Goal: Transaction & Acquisition: Purchase product/service

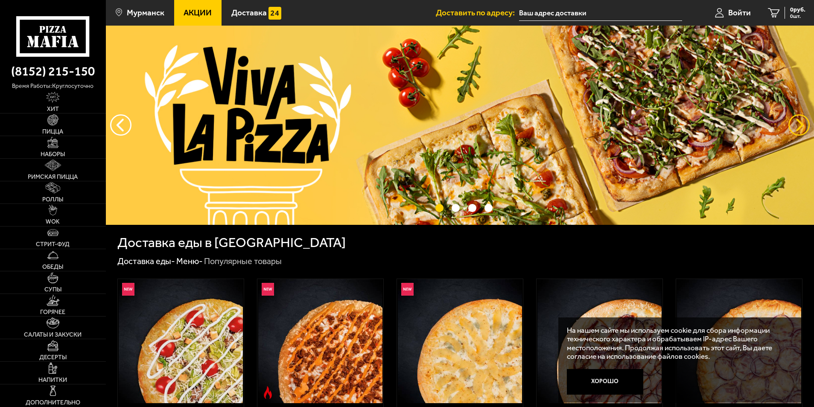
click at [806, 126] on button "предыдущий" at bounding box center [799, 124] width 21 height 21
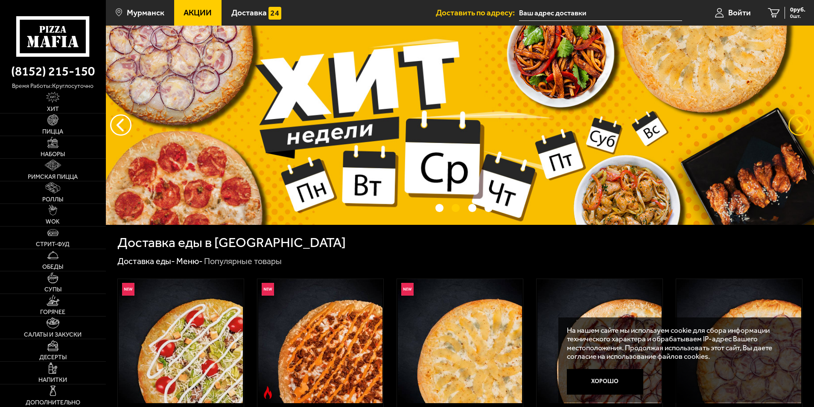
click at [806, 126] on button "предыдущий" at bounding box center [799, 124] width 21 height 21
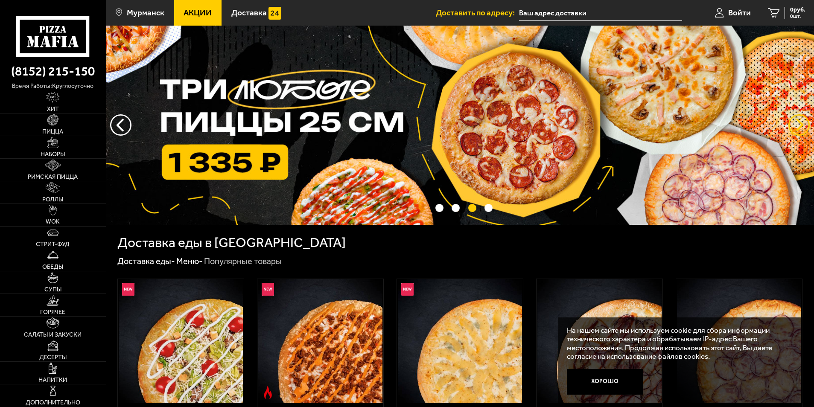
click at [806, 126] on button "предыдущий" at bounding box center [799, 124] width 21 height 21
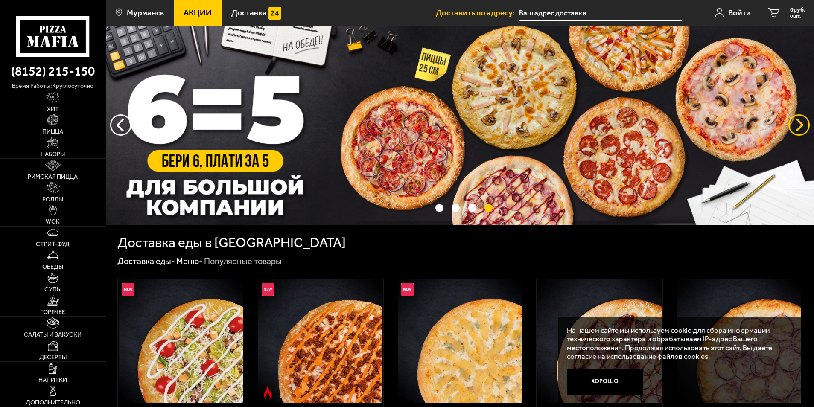
click at [806, 126] on button "предыдущий" at bounding box center [799, 124] width 21 height 21
click at [799, 128] on button "предыдущий" at bounding box center [799, 124] width 21 height 21
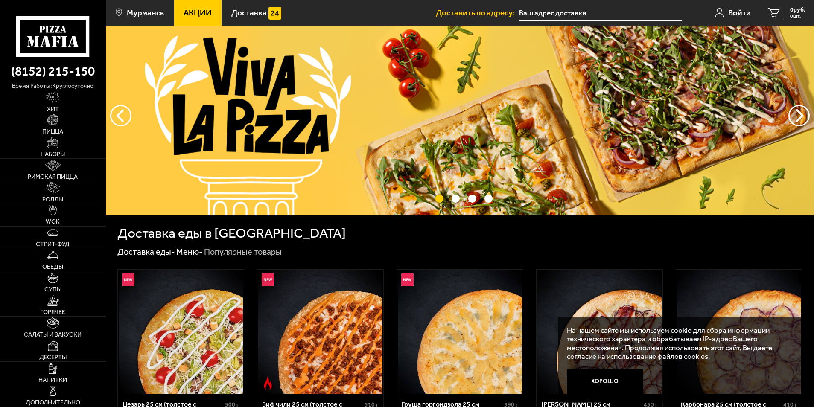
scroll to position [299, 0]
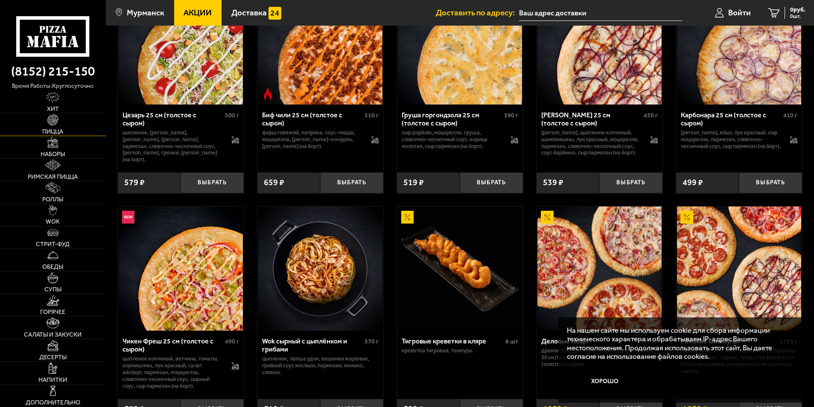
click at [44, 126] on link "Пицца" at bounding box center [53, 125] width 106 height 22
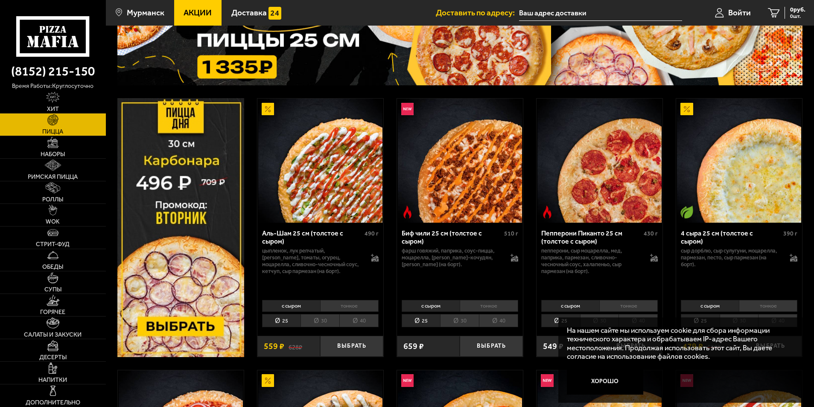
scroll to position [128, 0]
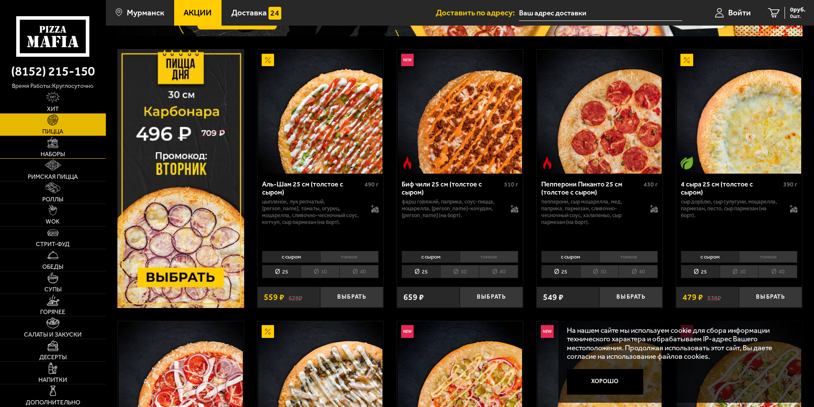
click at [88, 143] on link "Наборы" at bounding box center [53, 147] width 106 height 22
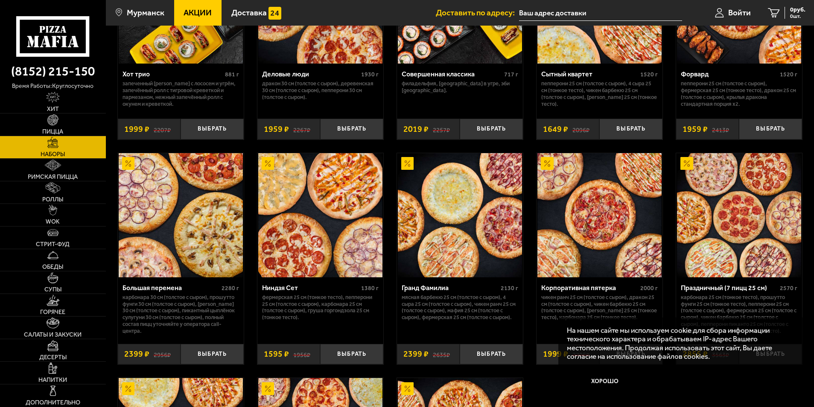
scroll to position [1366, 0]
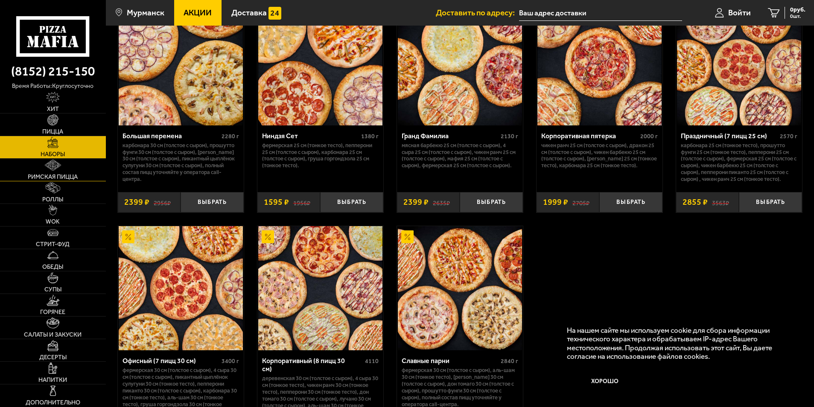
click at [31, 170] on link "Римская пицца" at bounding box center [53, 170] width 106 height 22
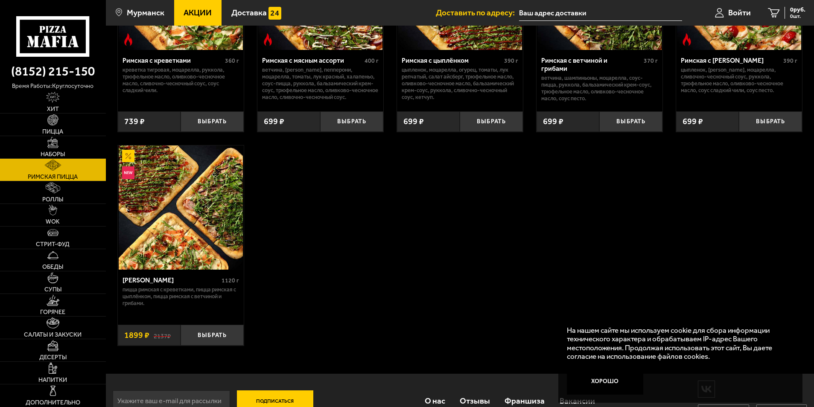
scroll to position [171, 0]
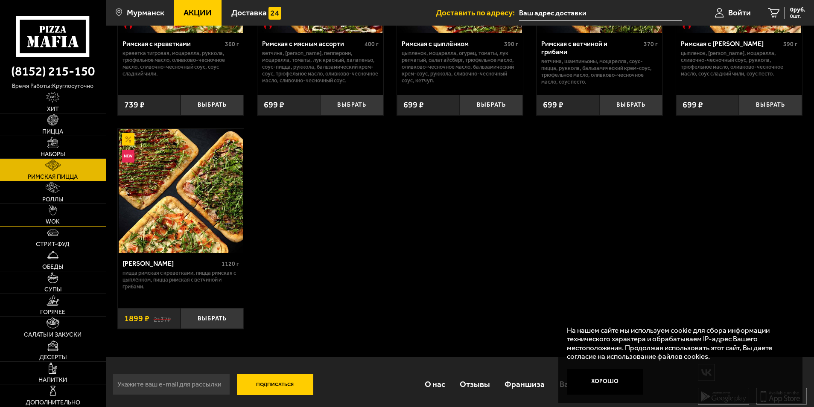
click at [50, 210] on img at bounding box center [53, 210] width 9 height 11
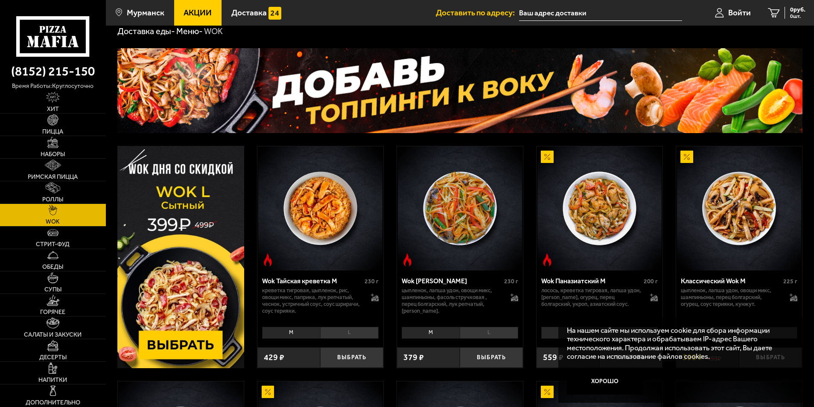
scroll to position [85, 0]
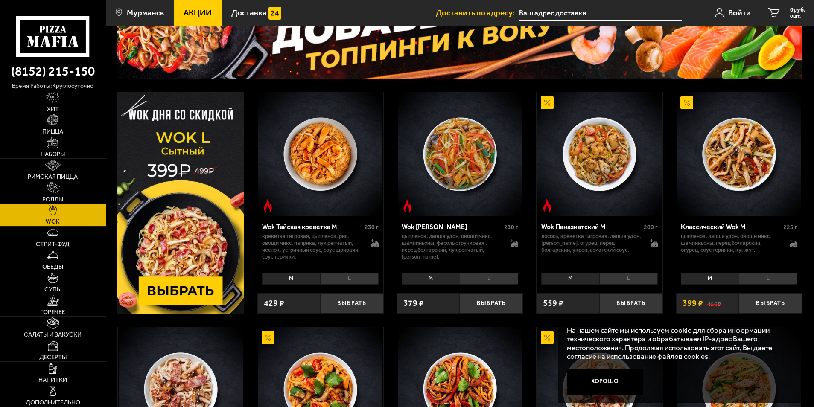
click at [55, 240] on link "Стрит-фуд" at bounding box center [53, 238] width 106 height 22
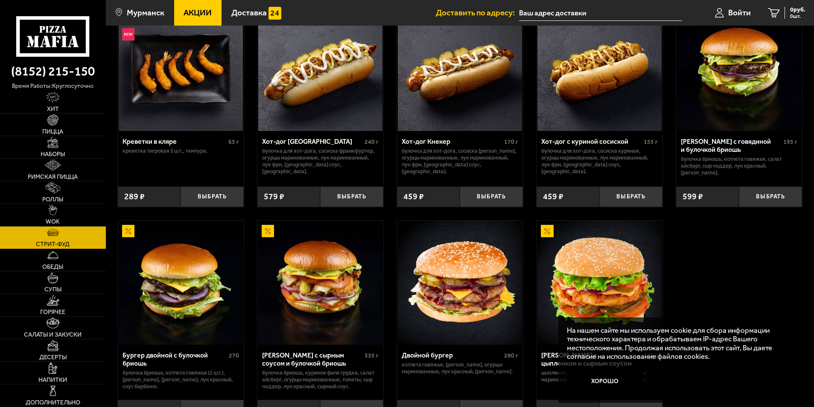
scroll to position [85, 0]
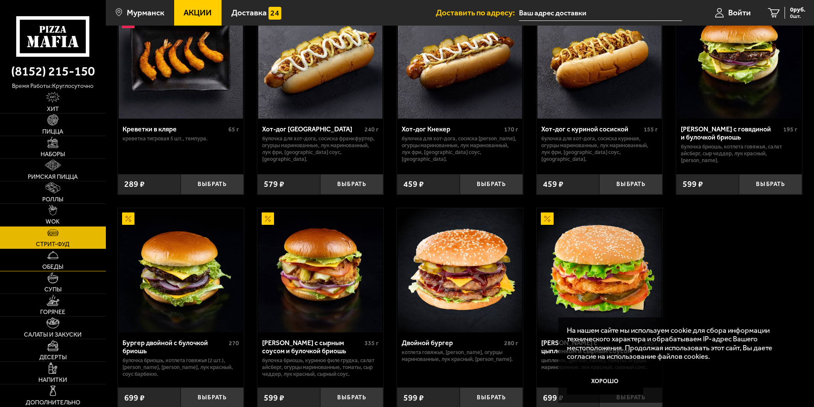
click at [41, 271] on link "Обеды" at bounding box center [53, 260] width 106 height 22
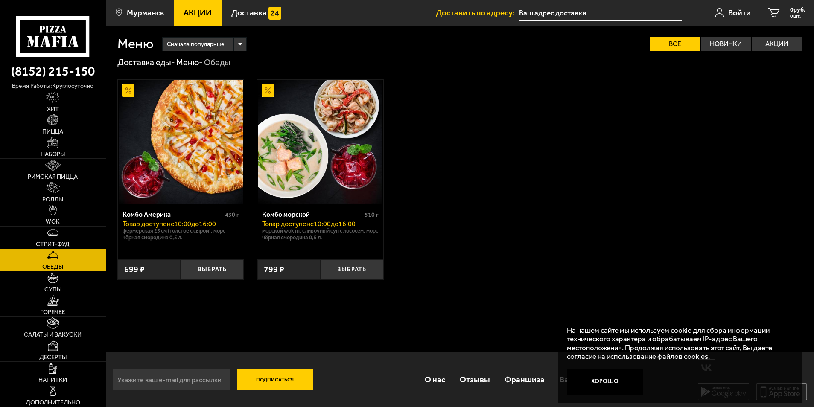
click at [52, 275] on img at bounding box center [52, 277] width 11 height 11
click at [54, 275] on img at bounding box center [52, 277] width 11 height 11
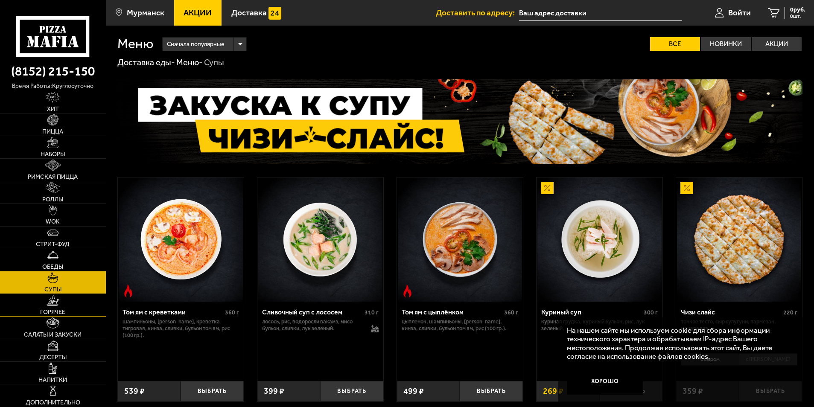
click at [59, 306] on link "Горячее" at bounding box center [53, 305] width 106 height 22
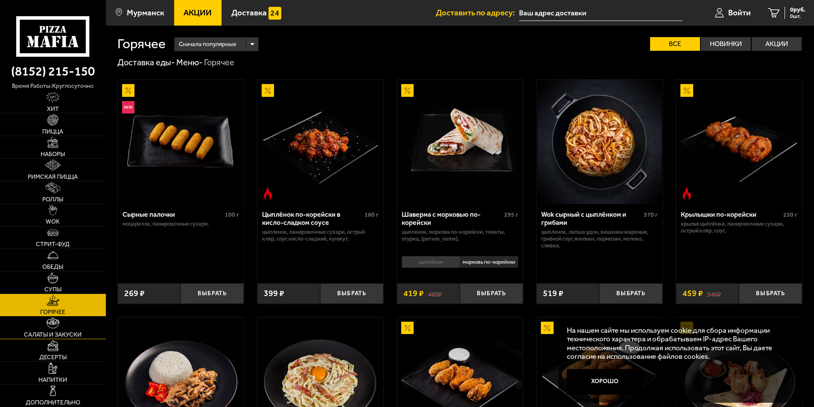
click at [70, 321] on link "Салаты и закуски" at bounding box center [53, 328] width 106 height 22
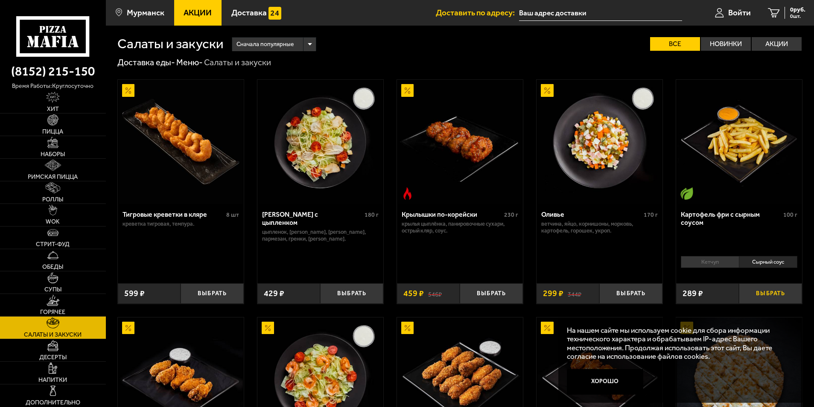
click at [761, 300] on button "Выбрать" at bounding box center [770, 294] width 63 height 21
click at [36, 131] on link "Пицца" at bounding box center [53, 125] width 106 height 22
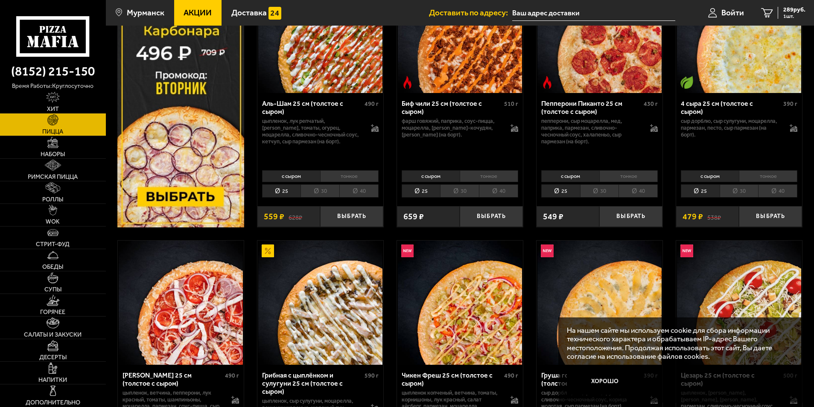
scroll to position [213, 0]
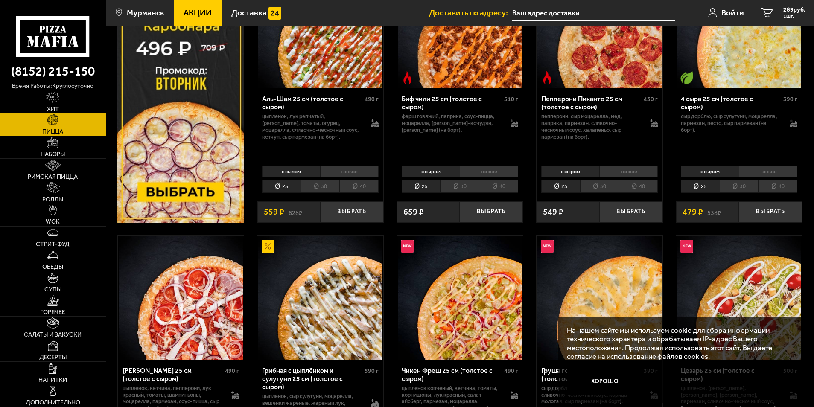
click at [63, 241] on link "Стрит-фуд" at bounding box center [53, 238] width 106 height 22
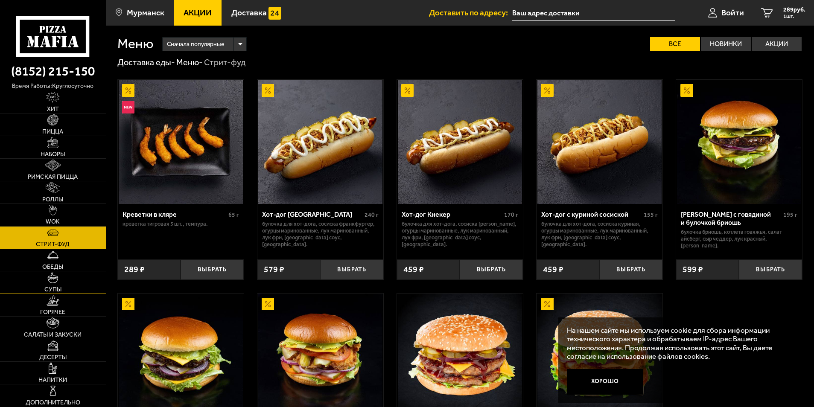
click at [61, 281] on link "Супы" at bounding box center [53, 283] width 106 height 22
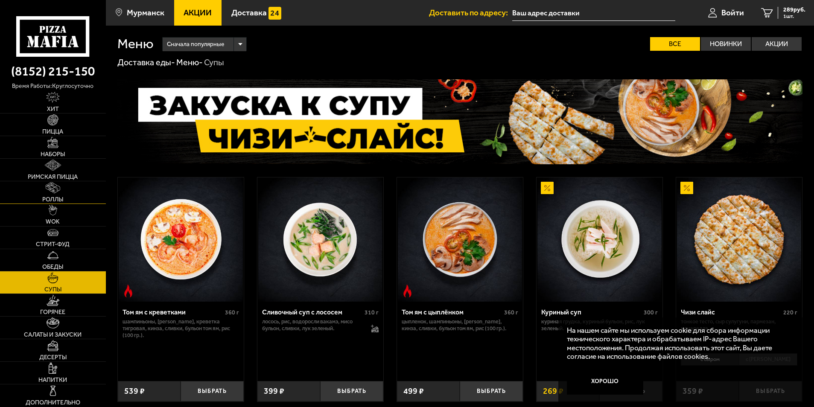
click at [44, 190] on link "Роллы" at bounding box center [53, 192] width 106 height 22
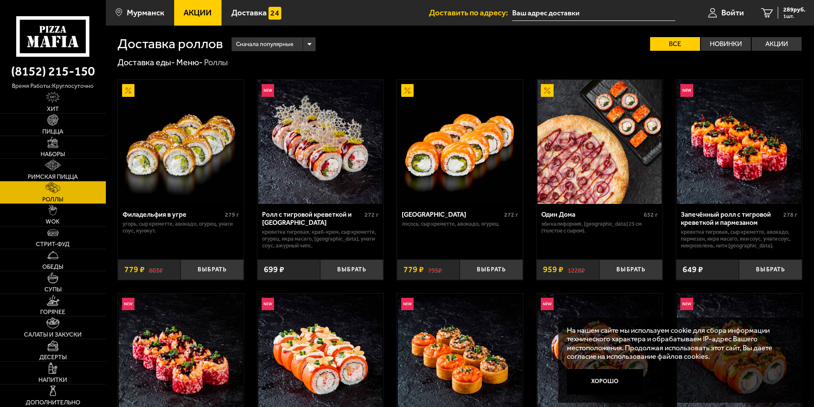
click at [53, 182] on img at bounding box center [53, 187] width 15 height 11
click at [54, 174] on span "Римская пицца" at bounding box center [53, 177] width 50 height 6
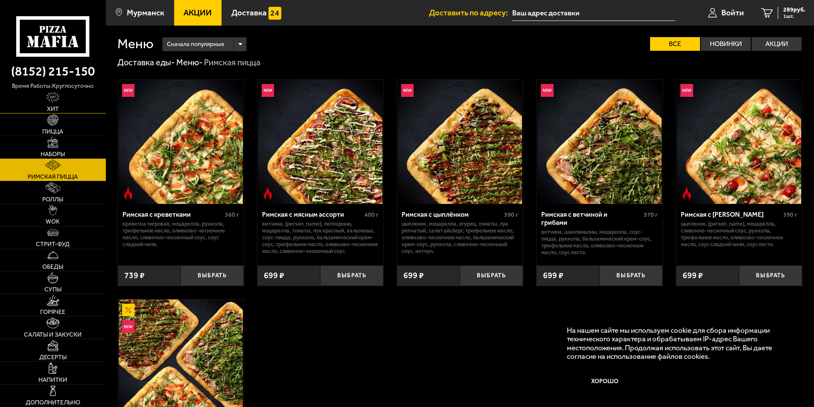
click at [52, 99] on img at bounding box center [52, 97] width 13 height 11
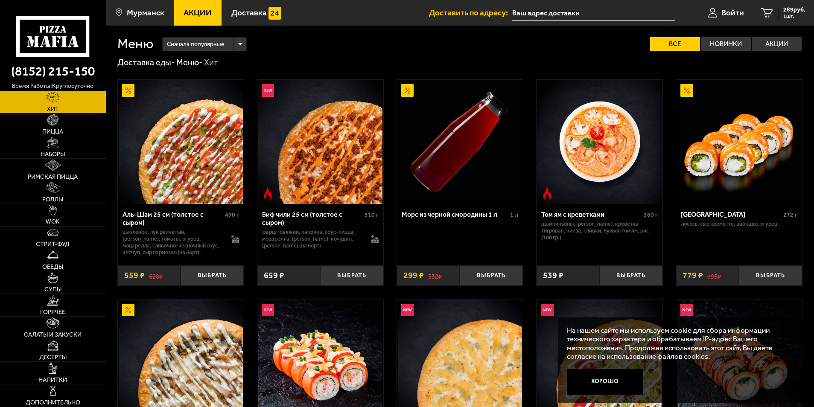
click at [182, 5] on link "Акции" at bounding box center [198, 13] width 48 height 26
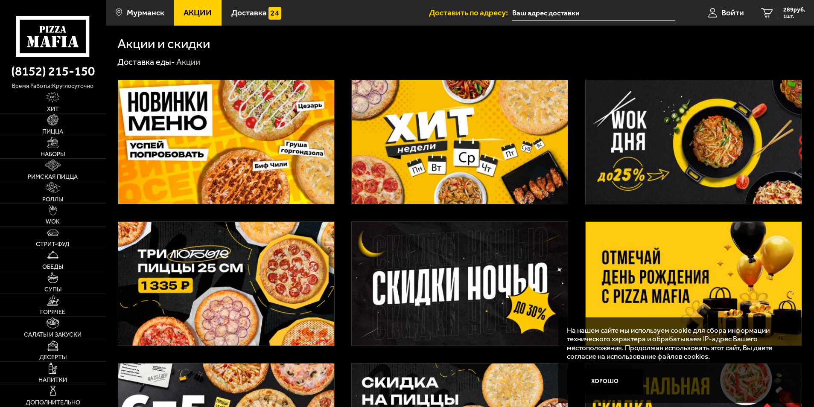
click at [450, 147] on img at bounding box center [460, 142] width 216 height 124
click at [178, 295] on img at bounding box center [226, 284] width 216 height 124
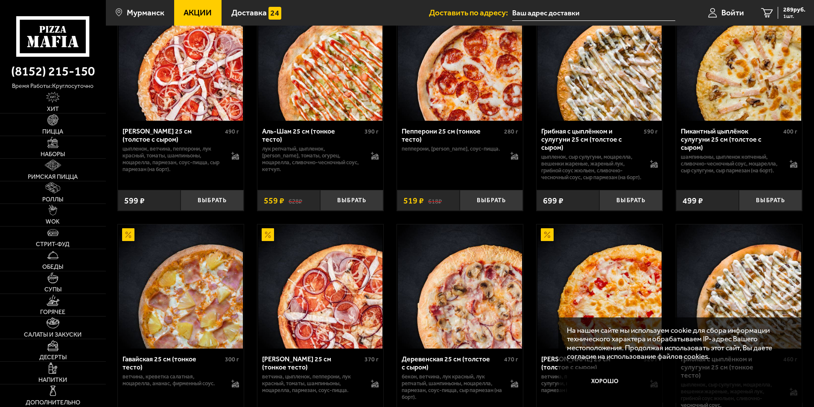
scroll to position [811, 0]
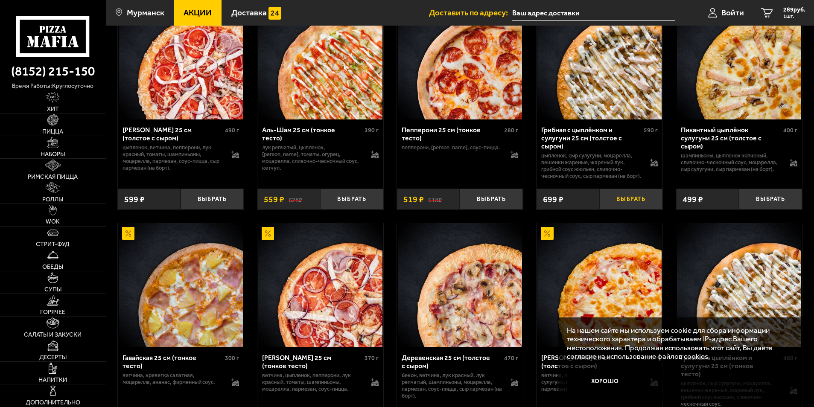
click at [623, 210] on button "Выбрать" at bounding box center [630, 199] width 63 height 21
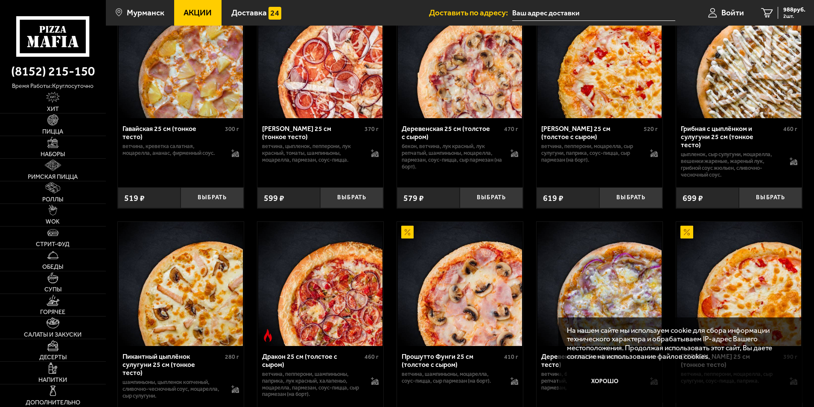
scroll to position [1025, 0]
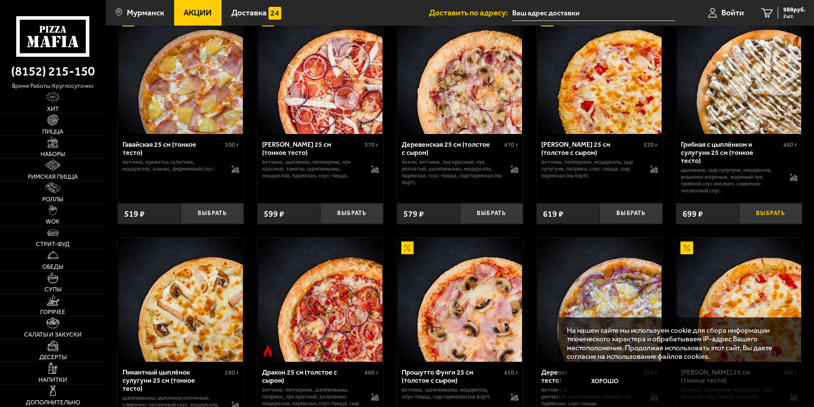
click at [753, 217] on button "Выбрать" at bounding box center [770, 213] width 63 height 21
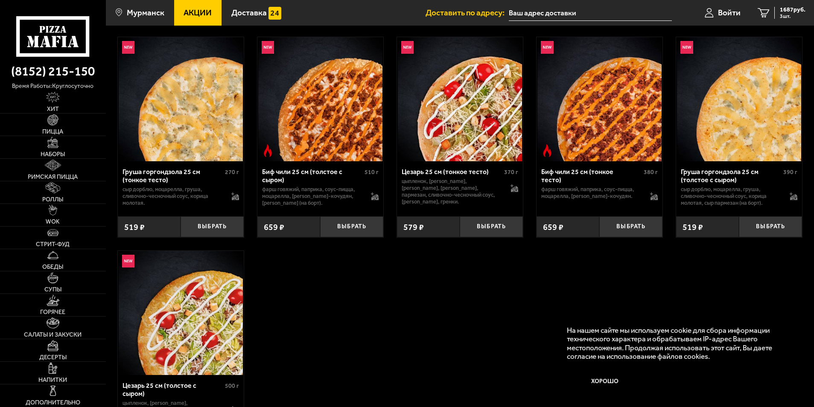
scroll to position [2562, 0]
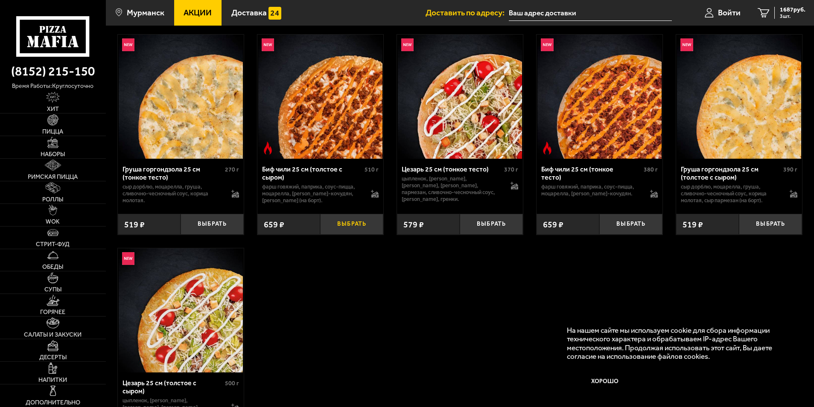
click at [338, 235] on button "Выбрать" at bounding box center [351, 224] width 63 height 21
click at [803, 10] on span "2346 руб." at bounding box center [793, 10] width 26 height 6
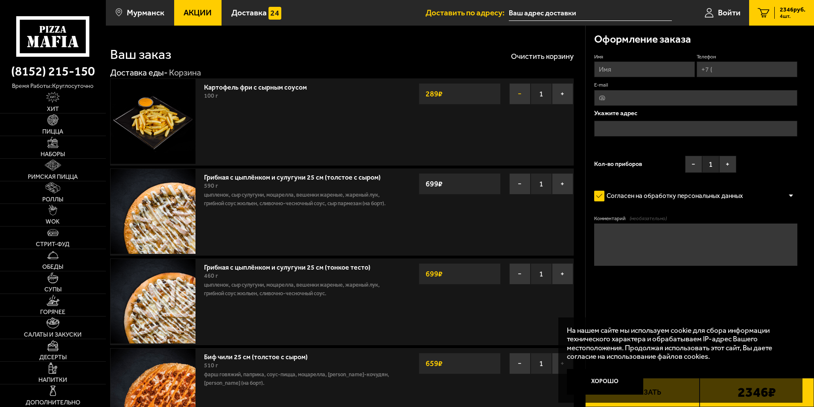
click at [517, 90] on button "−" at bounding box center [519, 93] width 21 height 21
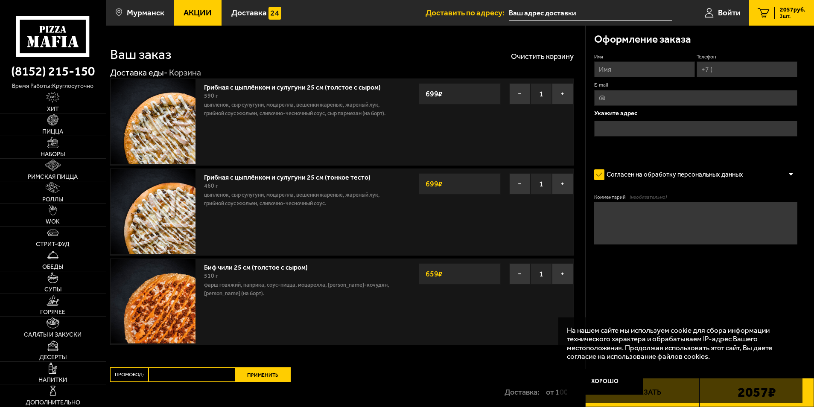
click at [662, 272] on form "Имя Телефон E-mail Укажите адрес Согласен на обработку персональных данных Офор…" at bounding box center [696, 173] width 204 height 241
drag, startPoint x: 498, startPoint y: 328, endPoint x: 494, endPoint y: 326, distance: 5.2
click at [497, 328] on div "Биф чили 25 см (толстое с сыром) 510 г фарш говяжий, паприка, соус-пицца, моцар…" at bounding box center [342, 302] width 464 height 87
click at [621, 380] on button "Хорошо" at bounding box center [605, 382] width 76 height 26
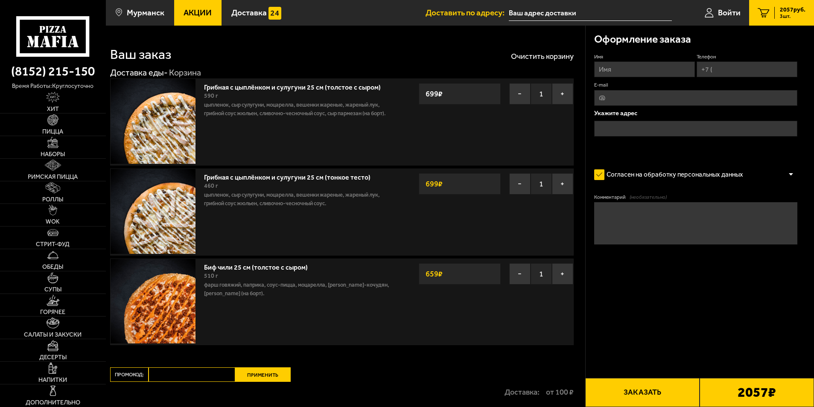
click at [682, 389] on button "Заказать" at bounding box center [642, 392] width 114 height 29
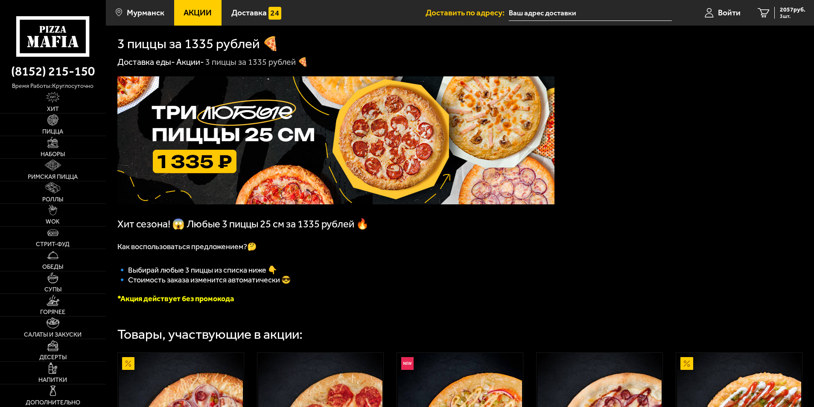
click at [319, 160] on img at bounding box center [335, 140] width 437 height 128
click at [454, 141] on img at bounding box center [335, 140] width 437 height 128
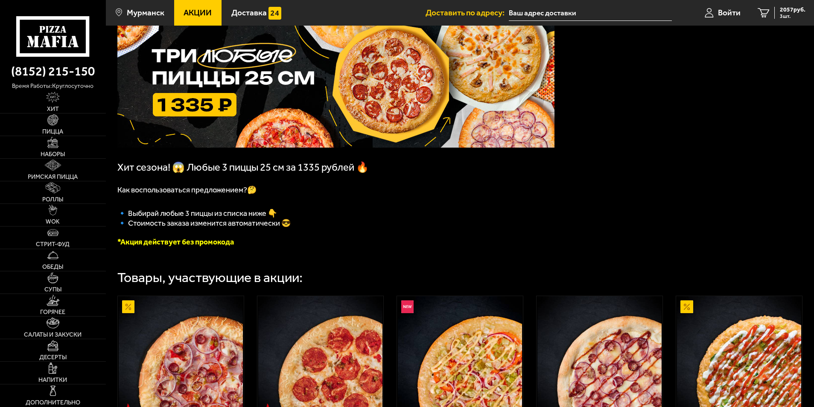
scroll to position [171, 0]
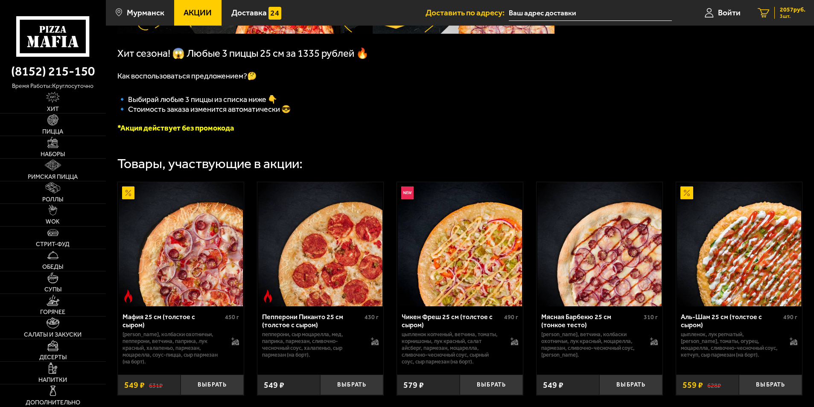
click at [793, 9] on span "2057 руб." at bounding box center [793, 10] width 26 height 6
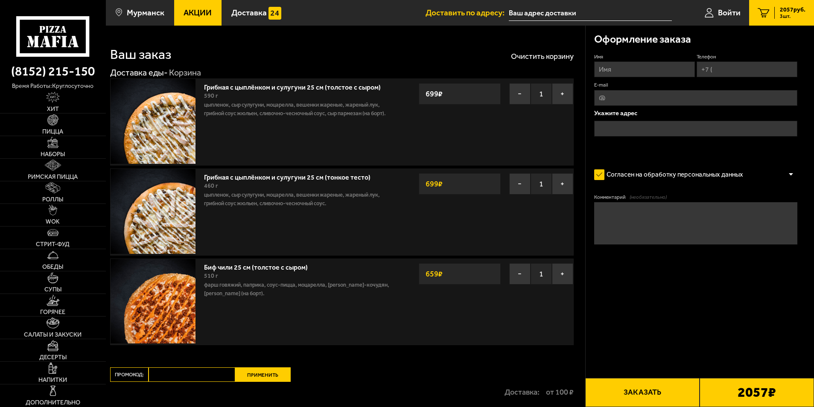
drag, startPoint x: 377, startPoint y: 368, endPoint x: 375, endPoint y: 362, distance: 6.1
click at [377, 368] on div "Ваш заказ Очистить корзину Доставка еды - Корзина Грибная с цыплёнком и сулугун…" at bounding box center [345, 242] width 479 height 433
click at [377, 367] on div "Ваш заказ Очистить корзину Доставка еды - Корзина Грибная с цыплёнком и сулугун…" at bounding box center [345, 242] width 479 height 433
click at [642, 75] on input "Имя" at bounding box center [644, 69] width 101 height 16
type input "[PERSON_NAME]"
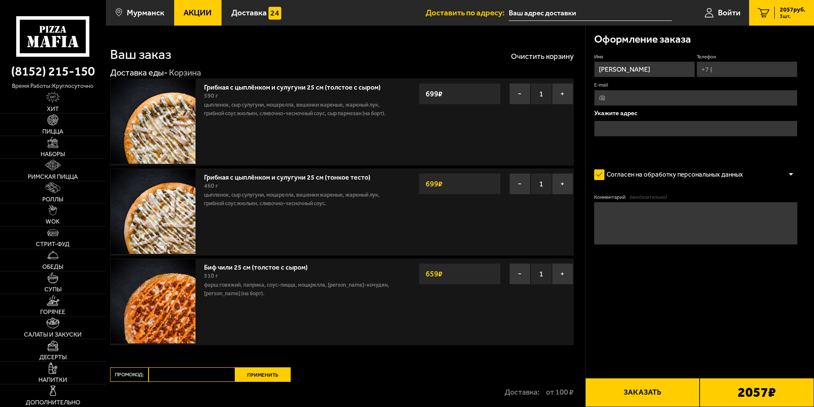
type input "[EMAIL_ADDRESS][DOMAIN_NAME]"
click at [732, 72] on input "Телефон" at bounding box center [747, 69] width 101 height 16
type input "[PHONE_NUMBER]"
click at [662, 123] on input "text" at bounding box center [696, 129] width 204 height 16
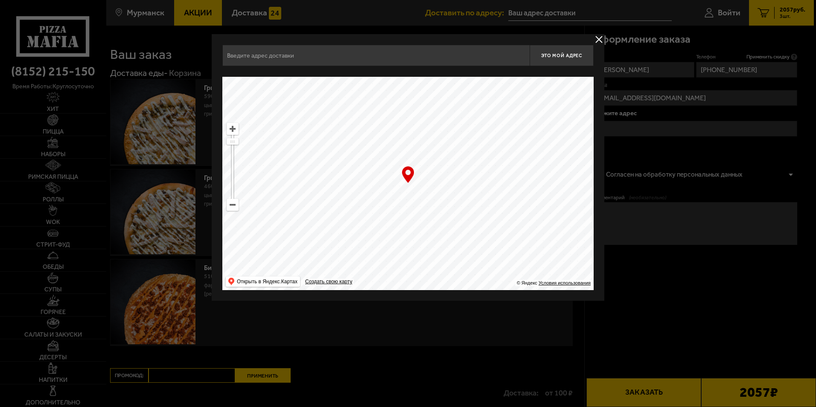
drag, startPoint x: 412, startPoint y: 217, endPoint x: 545, endPoint y: 126, distance: 160.9
click at [545, 126] on ymaps at bounding box center [407, 183] width 371 height 213
drag, startPoint x: 403, startPoint y: 224, endPoint x: 503, endPoint y: 50, distance: 200.8
click at [507, 52] on div "Это мой адрес Найдите адрес перетащив карту … © Яндекс Условия использования От…" at bounding box center [407, 168] width 371 height 246
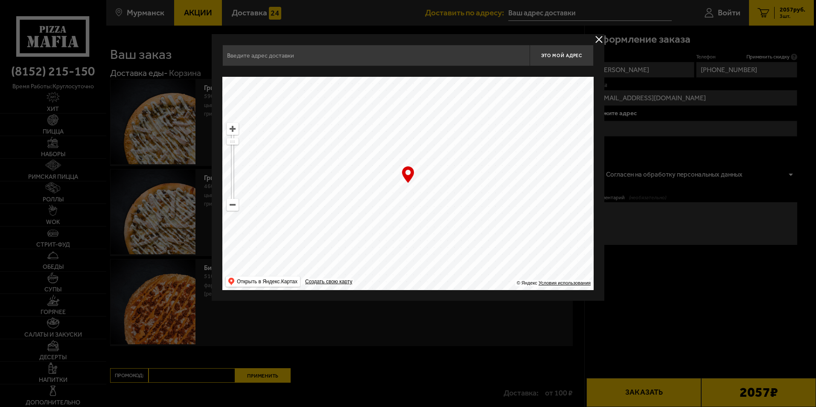
drag, startPoint x: 435, startPoint y: 281, endPoint x: 609, endPoint y: 40, distance: 296.7
click at [606, 44] on main "Мурманск Все Акции Доставка Личный кабинет Акции Доставка Доставить по адресу: …" at bounding box center [460, 257] width 708 height 514
click at [620, 24] on div at bounding box center [408, 203] width 816 height 407
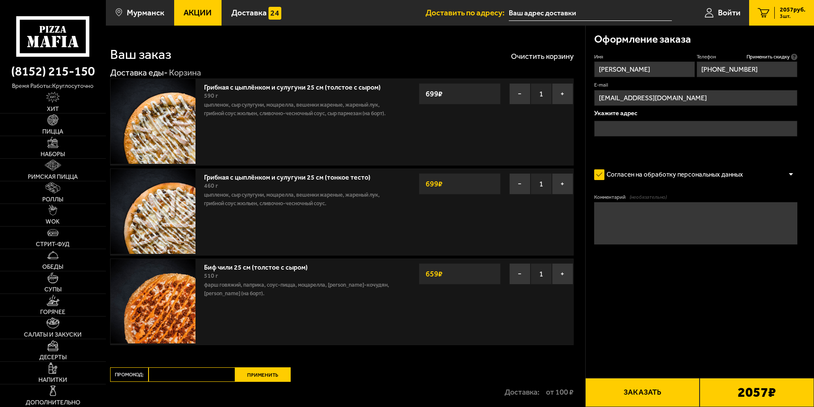
click at [669, 125] on input "text" at bounding box center [696, 129] width 204 height 16
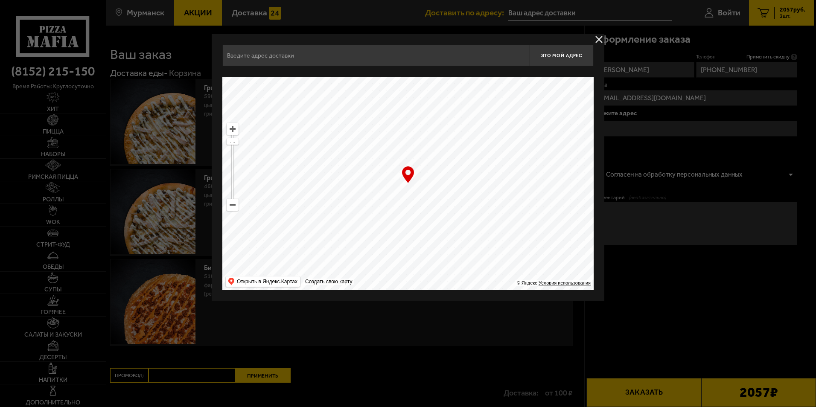
drag, startPoint x: 471, startPoint y: 247, endPoint x: 667, endPoint y: 142, distance: 222.3
click at [663, 146] on main "Мурманск Все Акции Доставка Личный кабинет Акции Доставка Доставить по адресу: …" at bounding box center [460, 257] width 708 height 514
drag, startPoint x: 449, startPoint y: 229, endPoint x: 417, endPoint y: 110, distance: 123.4
click at [421, 120] on ymaps at bounding box center [407, 183] width 371 height 213
click at [417, 109] on ymaps at bounding box center [407, 183] width 371 height 213
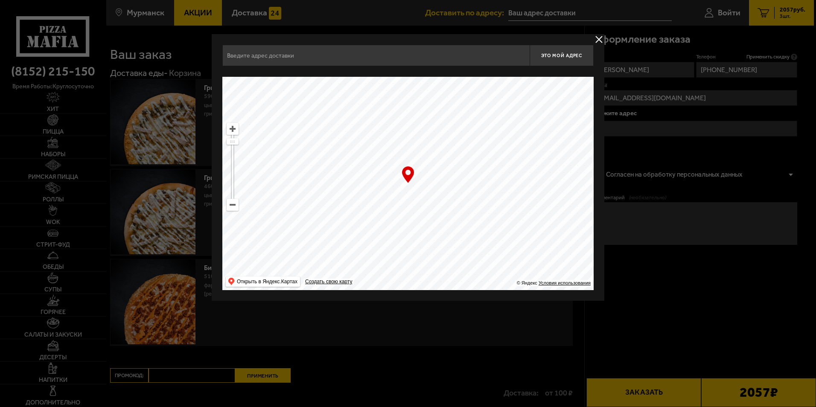
type input "[STREET_ADDRESS]"
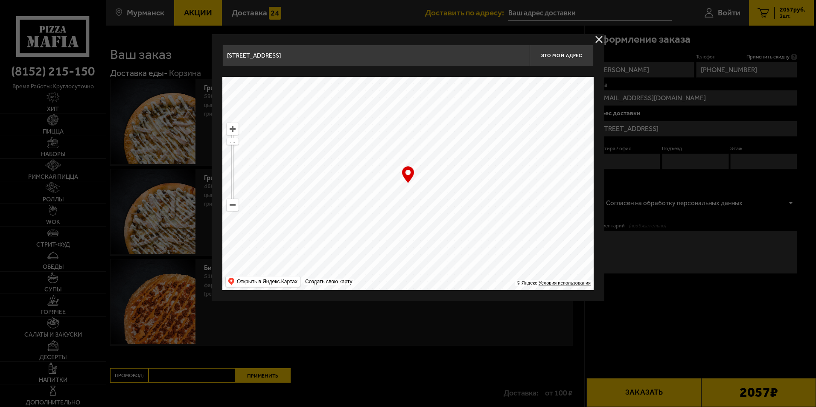
type input "[STREET_ADDRESS]"
drag, startPoint x: 413, startPoint y: 207, endPoint x: 451, endPoint y: 104, distance: 110.1
click at [462, 87] on ymaps at bounding box center [407, 183] width 371 height 213
drag, startPoint x: 399, startPoint y: 251, endPoint x: 403, endPoint y: 73, distance: 177.7
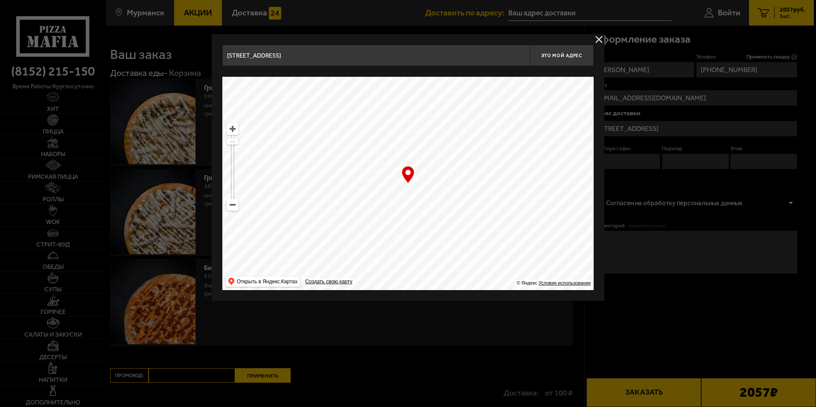
click at [405, 80] on ymaps at bounding box center [407, 183] width 371 height 213
type input "[STREET_ADDRESS]"
drag, startPoint x: 403, startPoint y: 231, endPoint x: 432, endPoint y: 70, distance: 163.6
click at [437, 77] on ymaps at bounding box center [407, 183] width 371 height 213
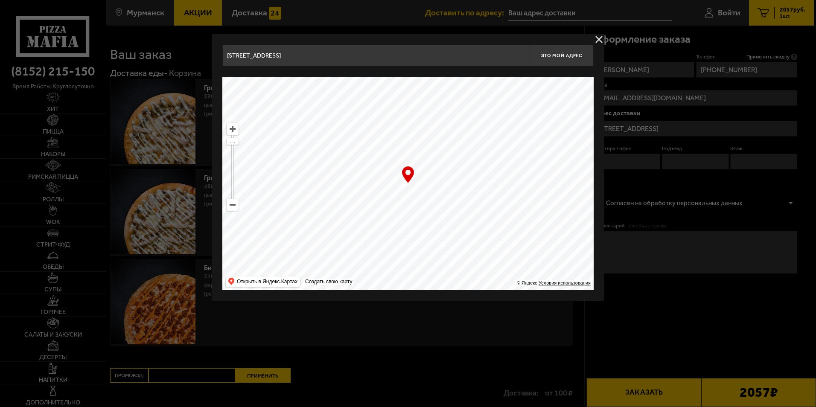
type input "[STREET_ADDRESS]"
drag, startPoint x: 402, startPoint y: 221, endPoint x: 369, endPoint y: 95, distance: 130.6
click at [384, 109] on ymaps at bounding box center [407, 183] width 371 height 213
drag, startPoint x: 366, startPoint y: 210, endPoint x: 233, endPoint y: 139, distance: 150.9
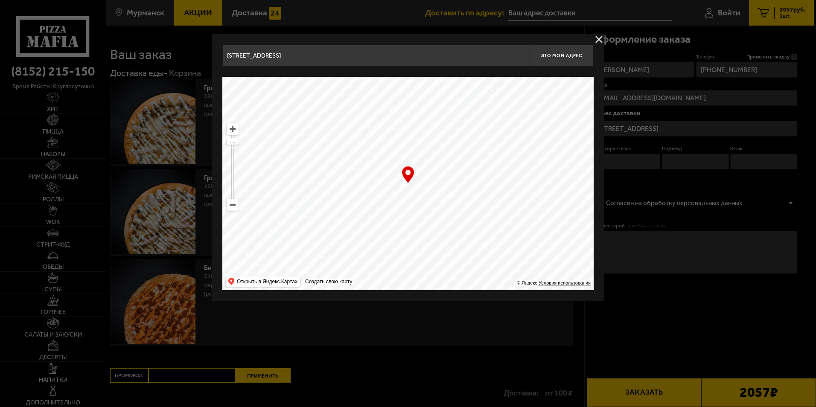
click at [246, 143] on ymaps at bounding box center [407, 183] width 371 height 213
type input "[STREET_ADDRESS]"
drag, startPoint x: 441, startPoint y: 240, endPoint x: 378, endPoint y: 189, distance: 81.3
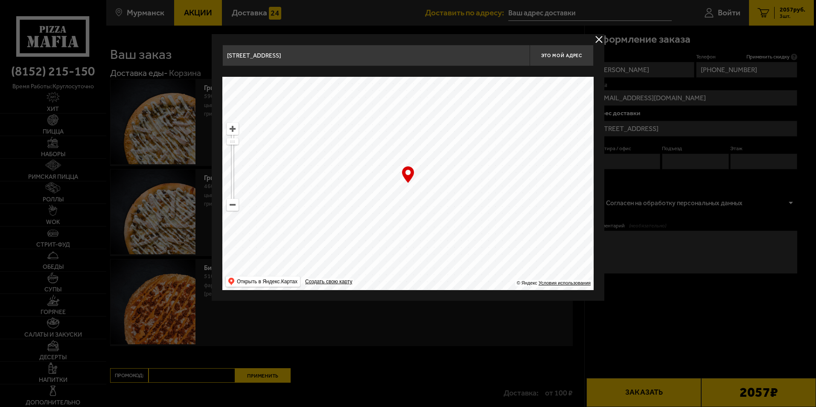
click at [378, 188] on ymaps at bounding box center [407, 183] width 371 height 213
click at [408, 187] on ymaps at bounding box center [407, 183] width 371 height 213
click at [324, 62] on input "[STREET_ADDRESS]" at bounding box center [375, 55] width 307 height 21
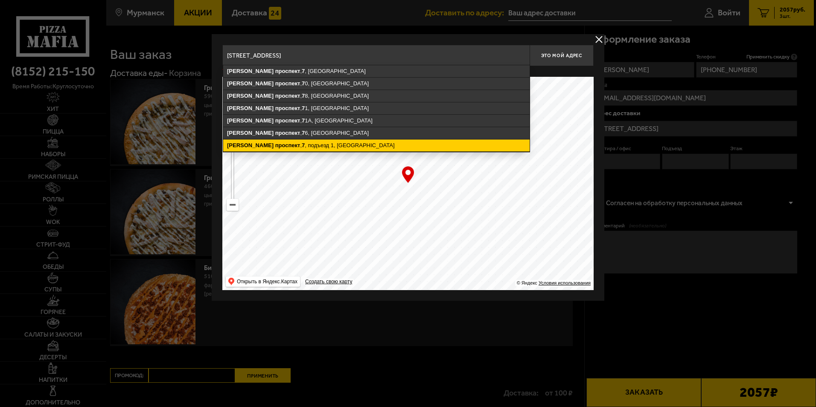
drag, startPoint x: 359, startPoint y: 144, endPoint x: 331, endPoint y: 141, distance: 27.9
click at [359, 144] on ymaps "[STREET_ADDRESS]" at bounding box center [376, 146] width 307 height 12
type input "[STREET_ADDRESS]"
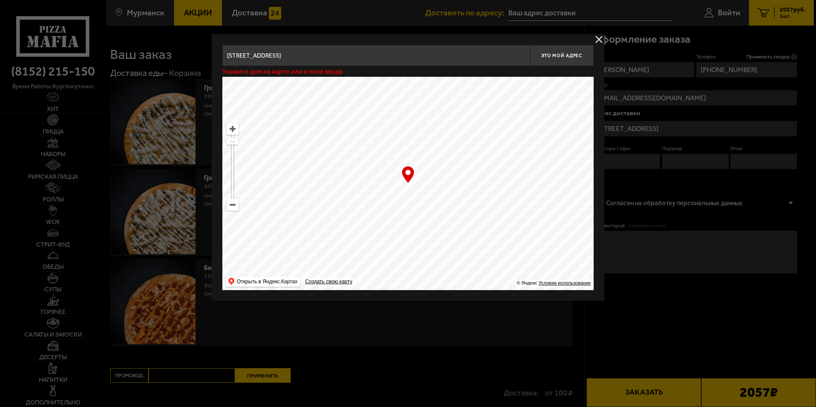
type input "[STREET_ADDRESS]"
click at [577, 62] on button "Это мой адрес" at bounding box center [562, 55] width 64 height 21
type input "[STREET_ADDRESS]"
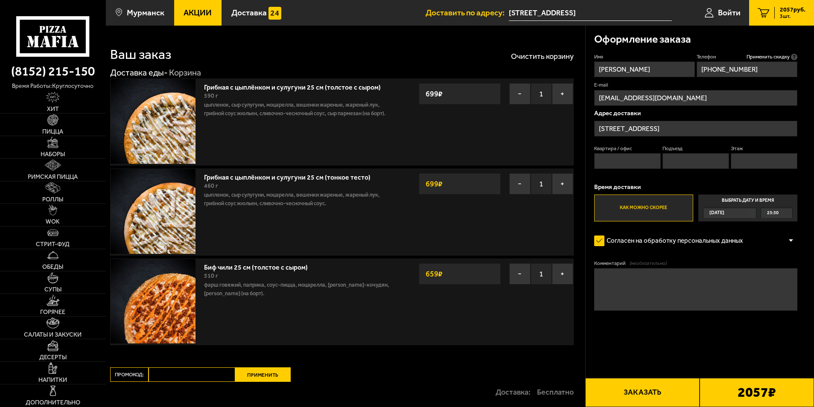
click at [632, 286] on textarea "Комментарий (необязательно)" at bounding box center [696, 290] width 204 height 42
type textarea "ПОЗВОНИТЬ, Я СПУЩУСЬ И ПОЛУЧУ([PERSON_NAME] НЕ РАБОТАЕТ)"
click at [655, 395] on button "Заказать" at bounding box center [642, 392] width 114 height 29
click at [637, 161] on input "Квартира / офис" at bounding box center [627, 161] width 67 height 16
click at [679, 158] on input "Подъезд" at bounding box center [696, 161] width 67 height 16
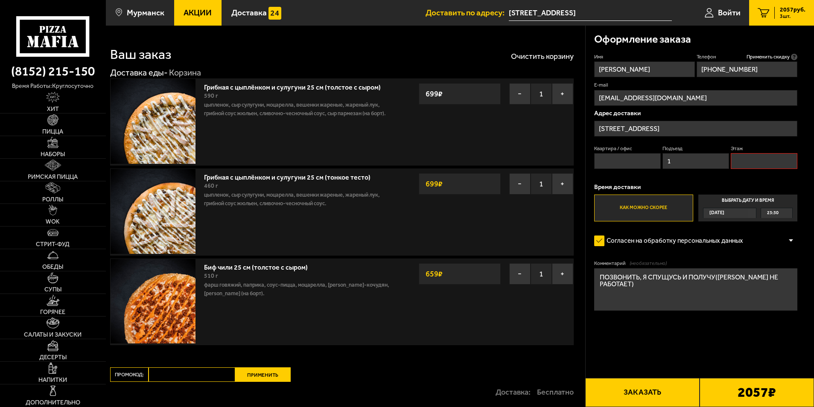
type input "1"
click at [748, 168] on input "Этаж" at bounding box center [764, 161] width 67 height 16
type input "1"
click at [738, 392] on b "2057 ₽" at bounding box center [757, 393] width 38 height 14
click at [619, 394] on button "Заказать" at bounding box center [642, 392] width 114 height 29
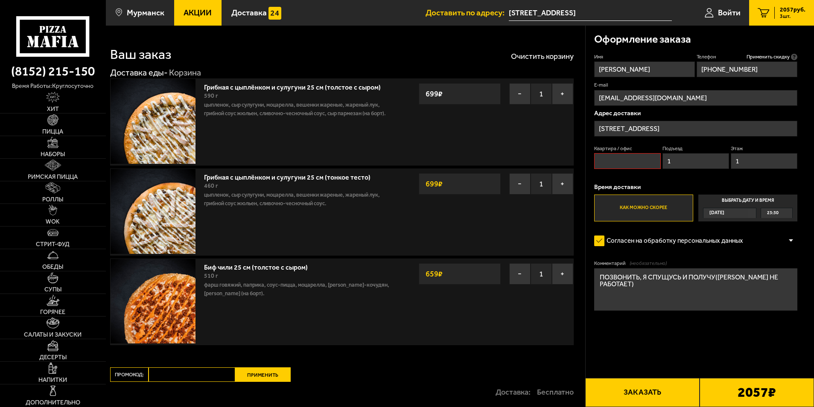
click at [643, 169] on input "Квартира / офис" at bounding box center [627, 161] width 67 height 16
type input "1"
click at [645, 387] on button "Заказать" at bounding box center [642, 392] width 114 height 29
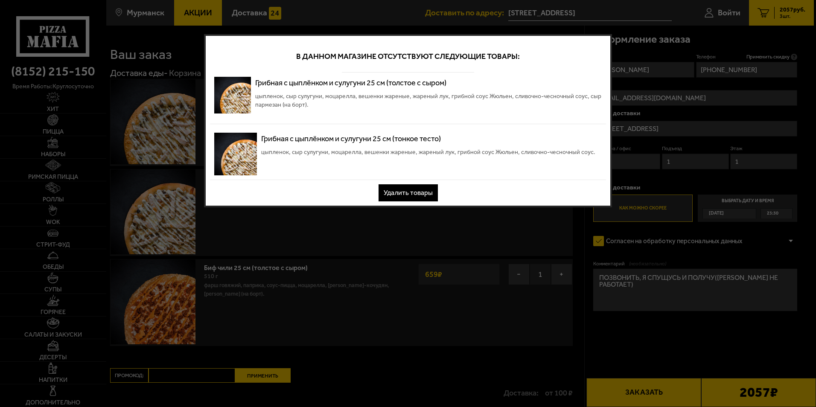
click at [394, 190] on button "Удалить товары" at bounding box center [408, 192] width 59 height 17
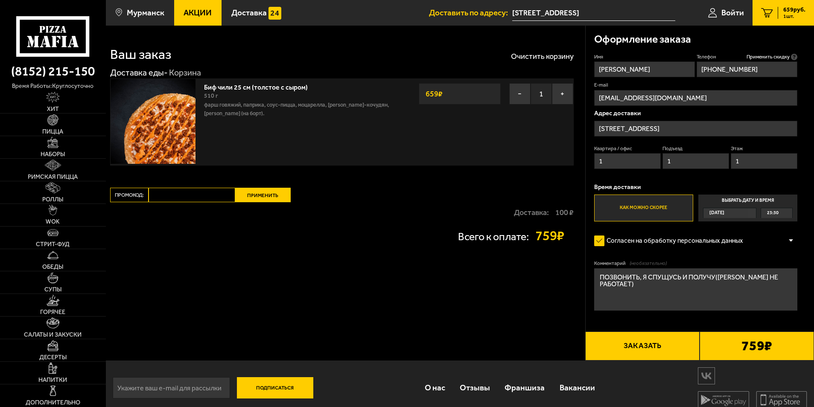
click at [324, 170] on div "Ваш заказ Очистить корзину Доставка еды - Корзина Биф чили 25 см (толстое с сыр…" at bounding box center [345, 193] width 479 height 335
click at [153, 12] on span "Мурманск" at bounding box center [146, 13] width 38 height 8
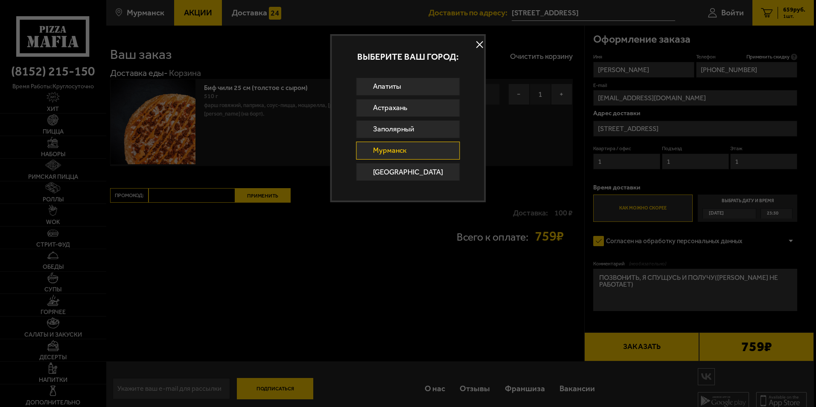
click at [473, 43] on button at bounding box center [479, 44] width 13 height 13
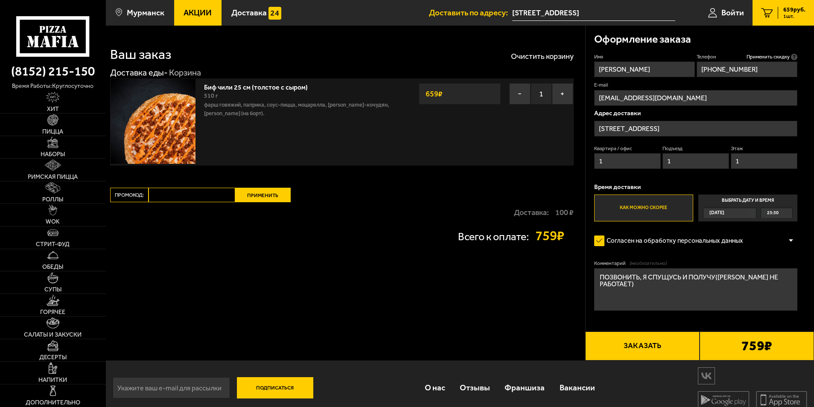
click at [197, 15] on span "Акции" at bounding box center [198, 13] width 28 height 8
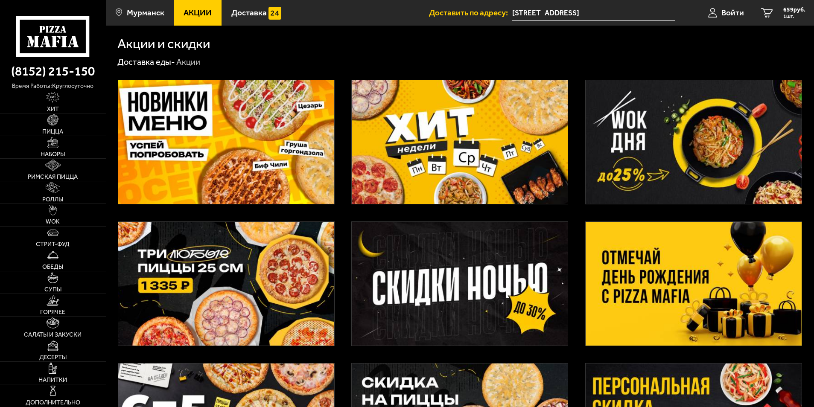
click at [289, 246] on img at bounding box center [226, 284] width 216 height 124
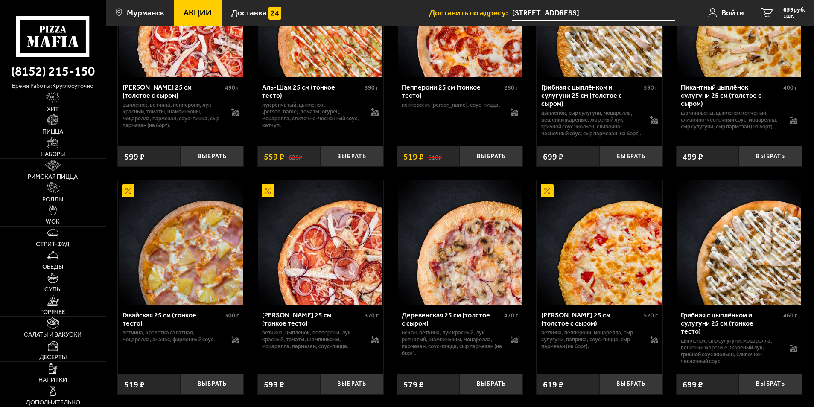
scroll to position [1067, 0]
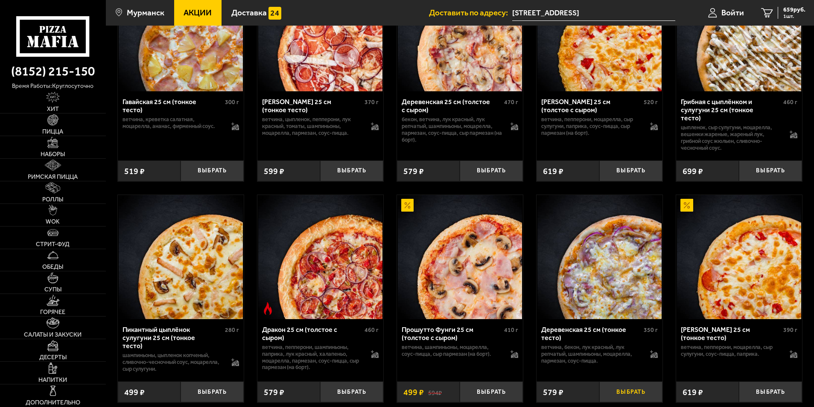
click at [639, 393] on button "Выбрать" at bounding box center [630, 392] width 63 height 21
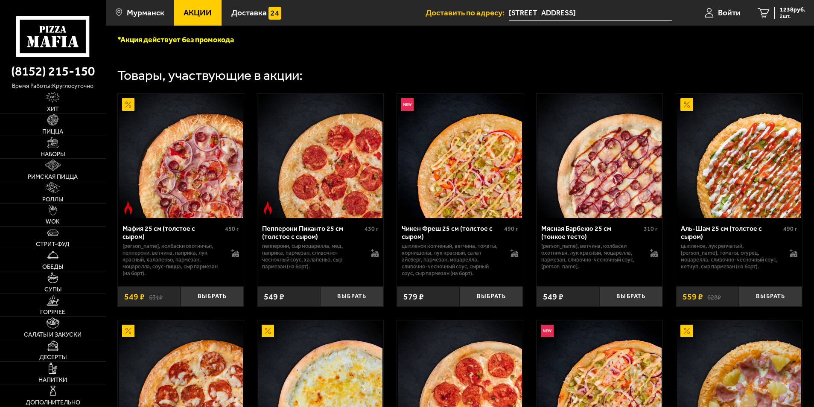
scroll to position [213, 0]
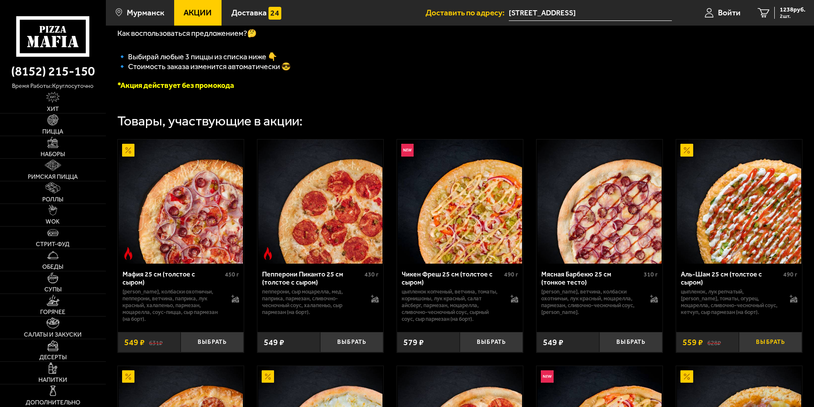
click at [750, 344] on button "Выбрать" at bounding box center [770, 342] width 63 height 21
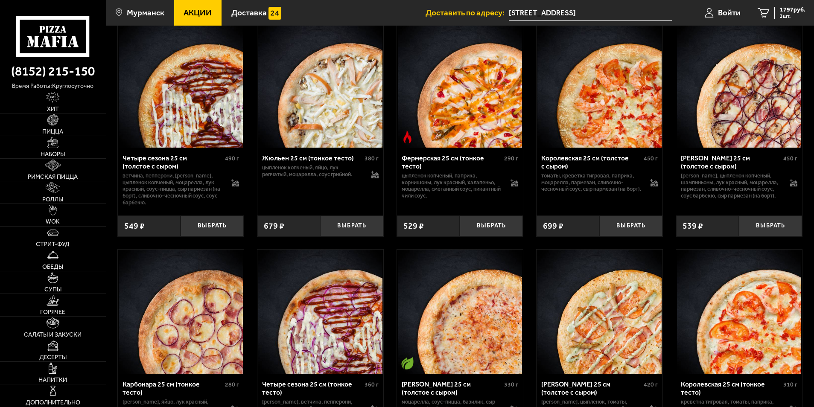
scroll to position [1665, 0]
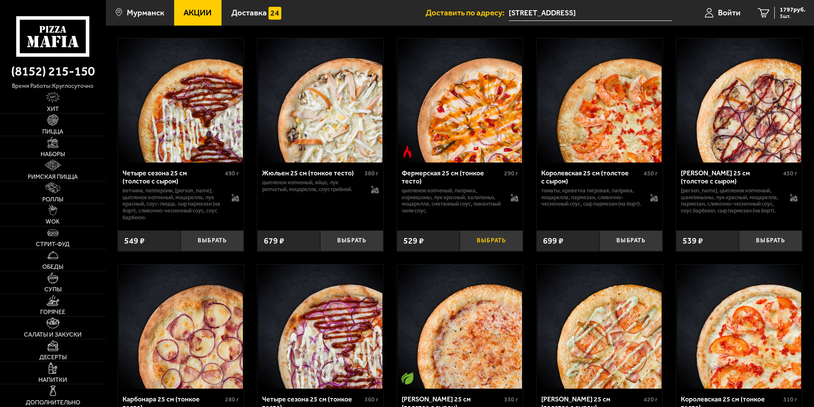
click at [476, 247] on button "Выбрать" at bounding box center [491, 241] width 63 height 21
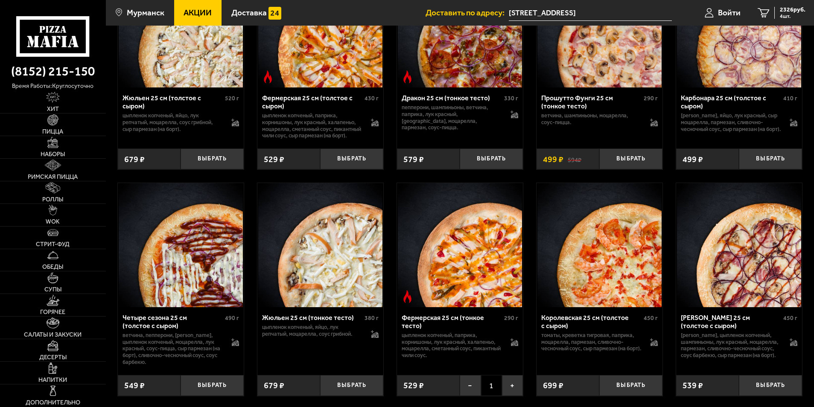
scroll to position [1494, 0]
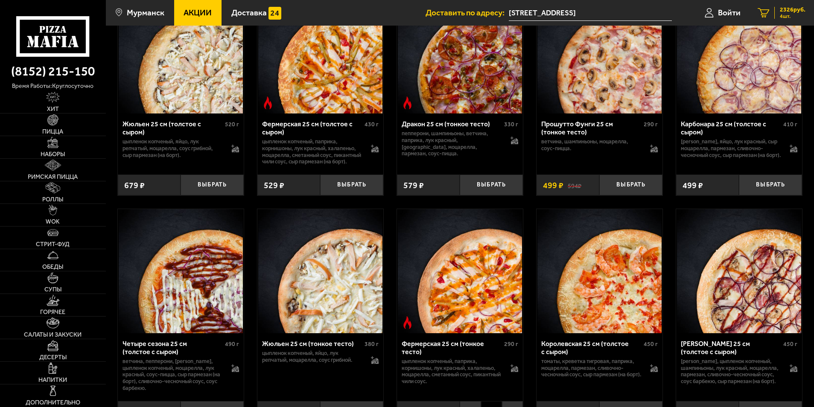
click at [780, 12] on span "2326 руб." at bounding box center [793, 10] width 26 height 6
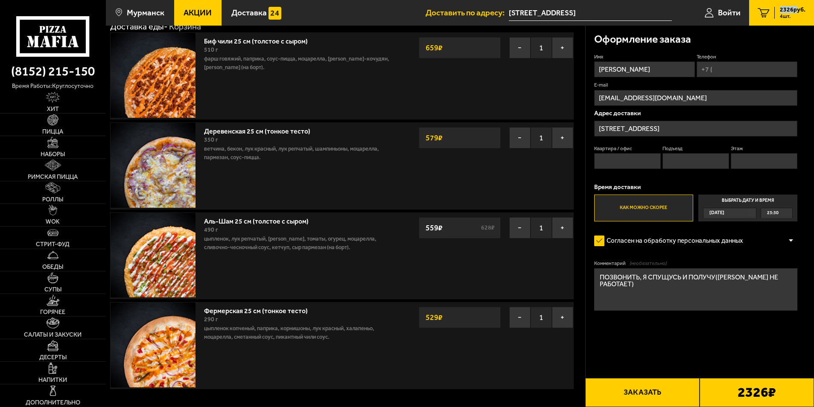
scroll to position [27, 0]
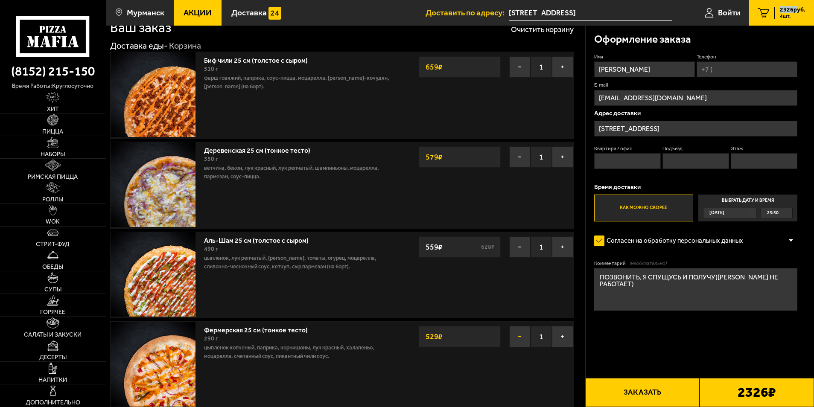
click at [520, 334] on button "−" at bounding box center [519, 336] width 21 height 21
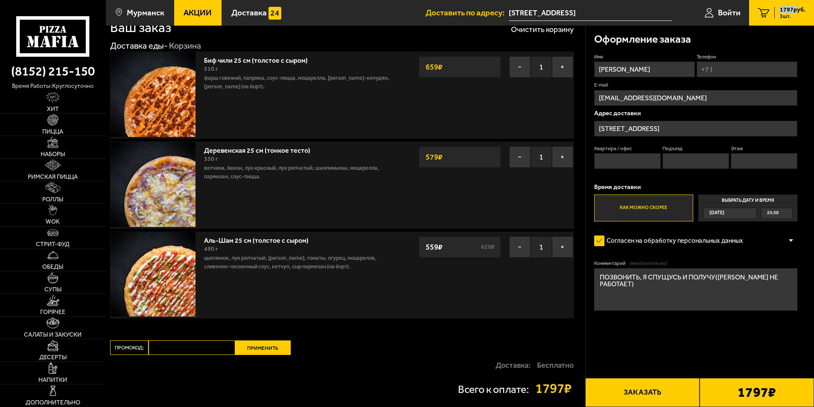
click at [646, 389] on button "Заказать" at bounding box center [642, 392] width 114 height 29
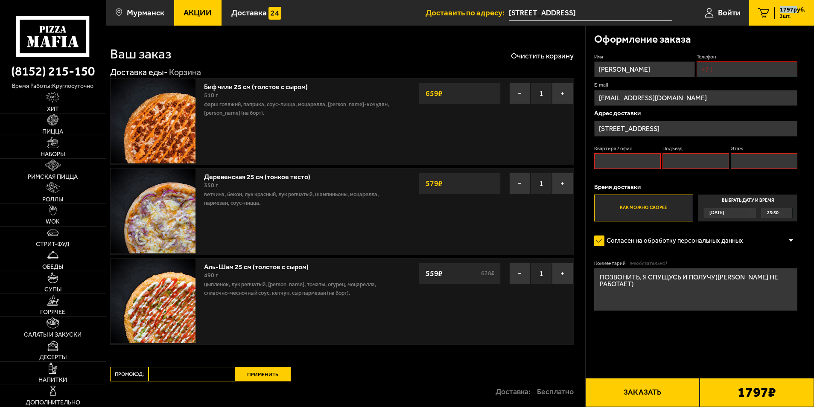
scroll to position [0, 0]
click at [617, 158] on input "Квартира / офис" at bounding box center [627, 161] width 67 height 16
type input "1"
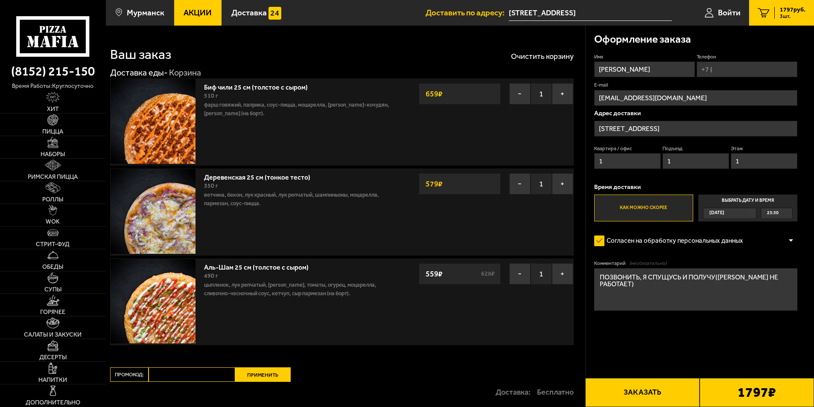
click at [628, 386] on button "Заказать" at bounding box center [642, 392] width 114 height 29
click at [727, 70] on input "Телефон" at bounding box center [747, 69] width 101 height 16
type input "[PHONE_NUMBER]"
click at [645, 388] on button "Заказать" at bounding box center [642, 392] width 114 height 29
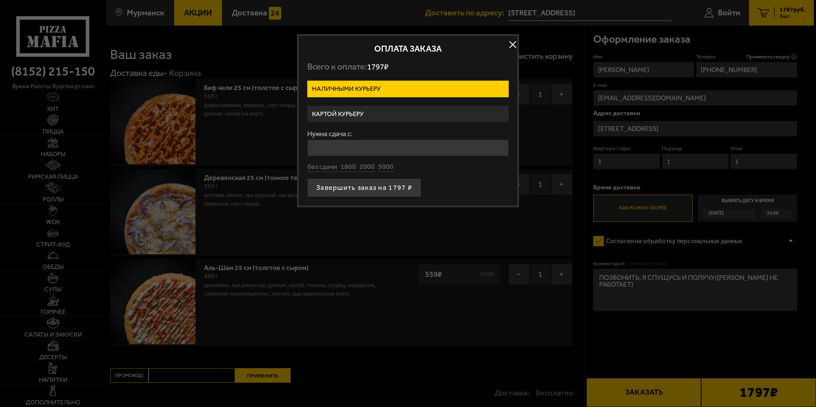
click at [510, 41] on button "button" at bounding box center [512, 44] width 13 height 13
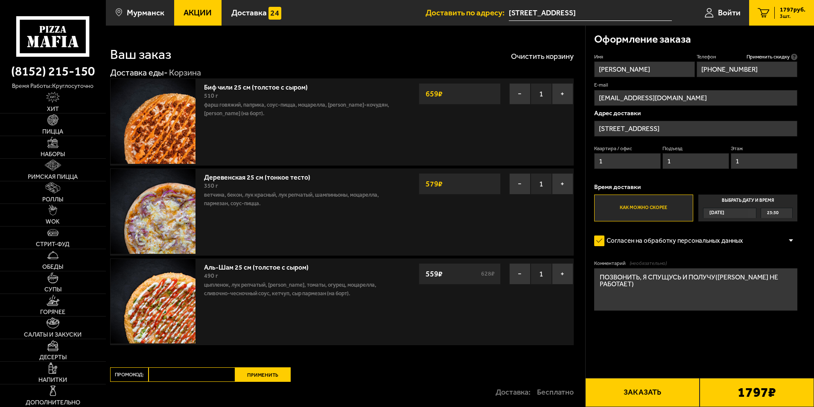
click at [376, 287] on p "цыпленок, лук репчатый, [PERSON_NAME], томаты, огурец, моцарелла, сливочно-чесн…" at bounding box center [298, 289] width 189 height 17
click at [518, 275] on button "−" at bounding box center [519, 273] width 21 height 21
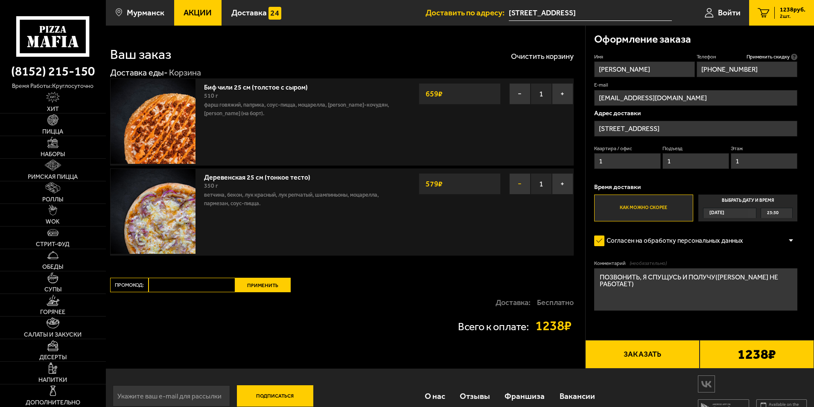
click at [523, 187] on button "−" at bounding box center [519, 183] width 21 height 21
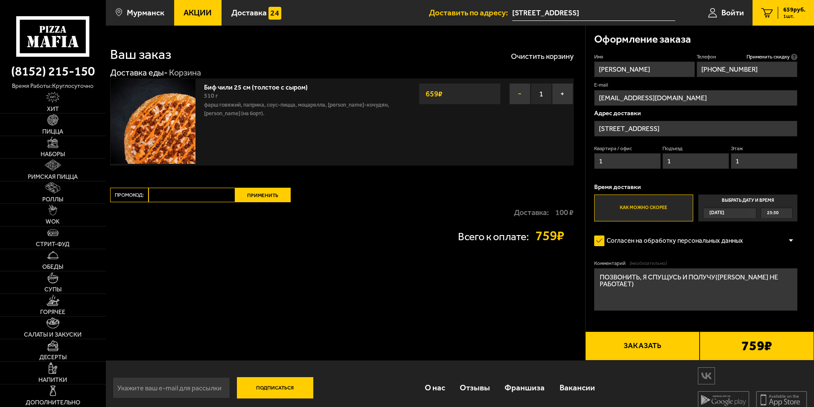
click at [511, 92] on button "−" at bounding box center [519, 93] width 21 height 21
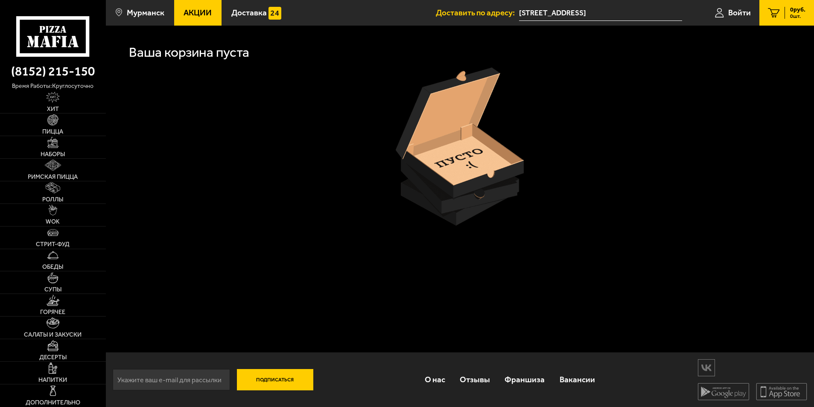
click at [192, 9] on span "Акции" at bounding box center [198, 13] width 28 height 8
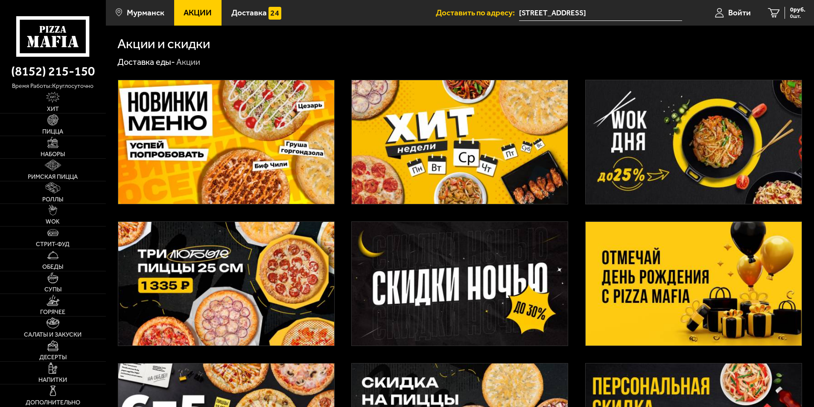
click at [251, 288] on img at bounding box center [226, 284] width 216 height 124
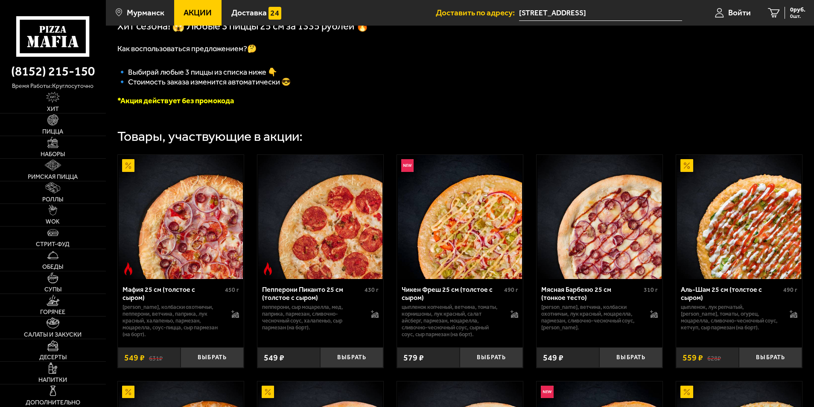
scroll to position [213, 0]
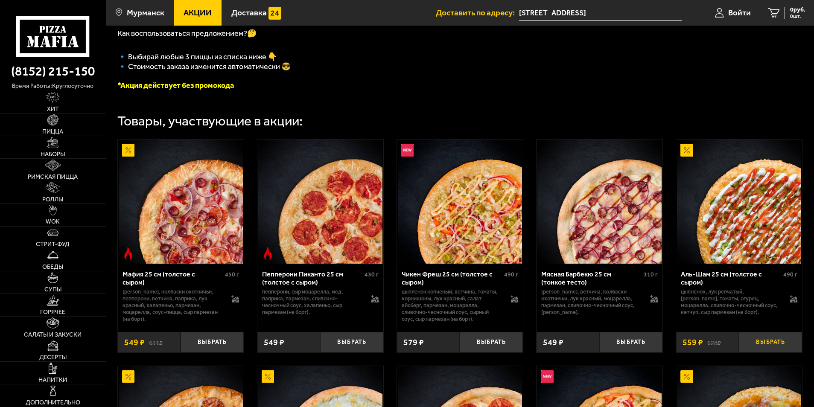
click at [766, 341] on button "Выбрать" at bounding box center [770, 342] width 63 height 21
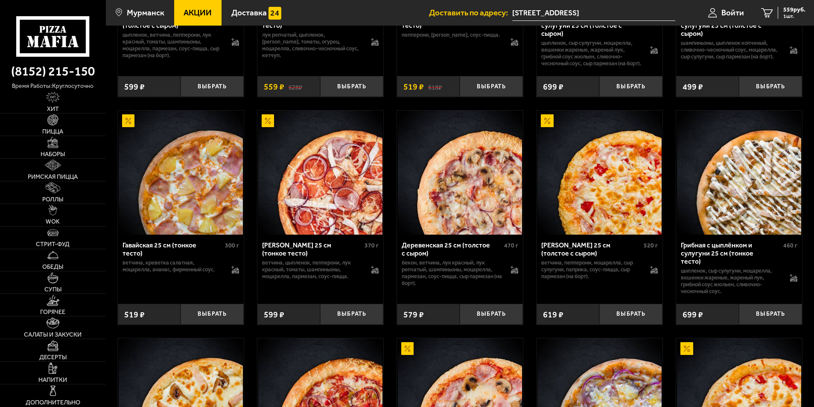
scroll to position [939, 0]
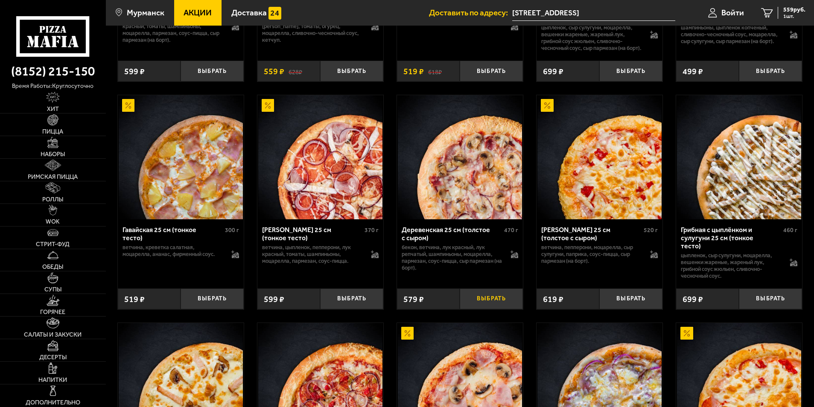
click at [481, 300] on button "Выбрать" at bounding box center [491, 299] width 63 height 21
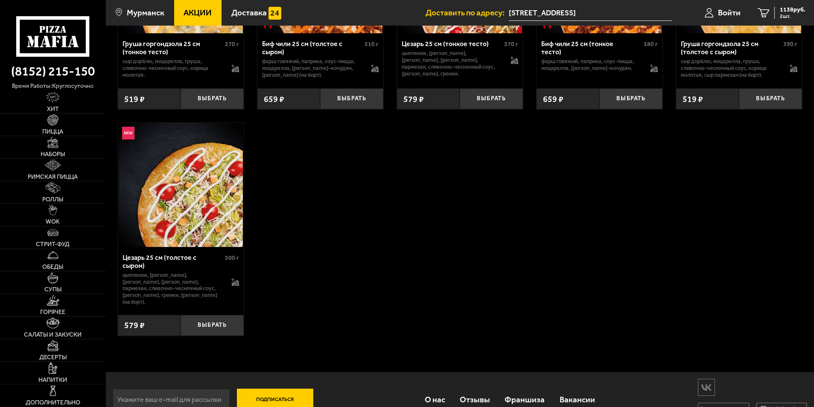
scroll to position [2519, 0]
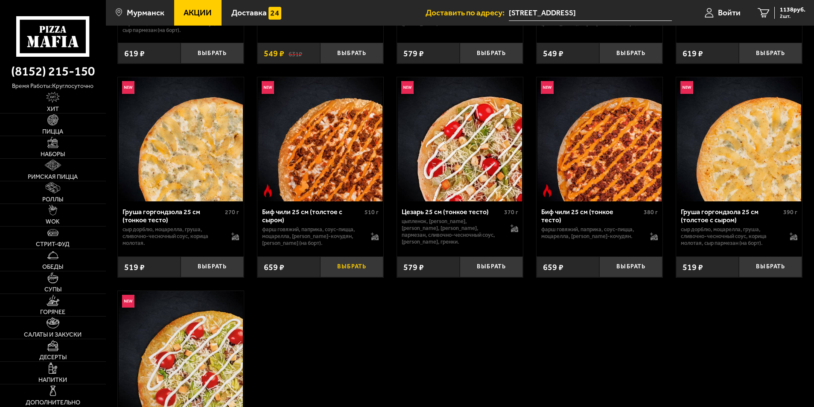
click at [350, 278] on button "Выбрать" at bounding box center [351, 267] width 63 height 21
click at [781, 12] on span "1797 руб." at bounding box center [793, 10] width 26 height 6
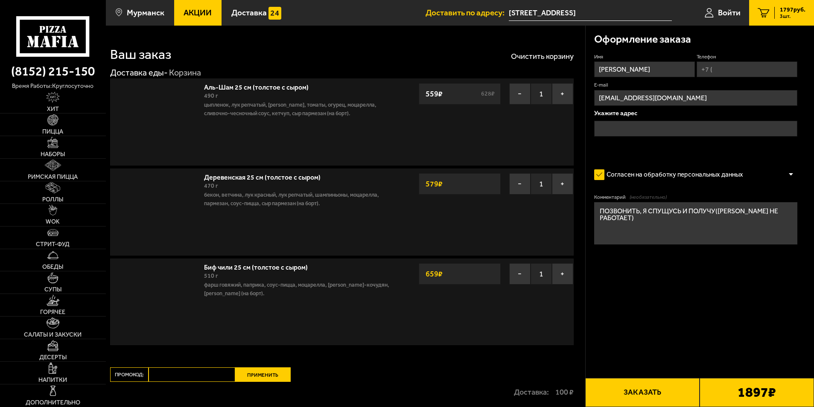
type input "[STREET_ADDRESS]"
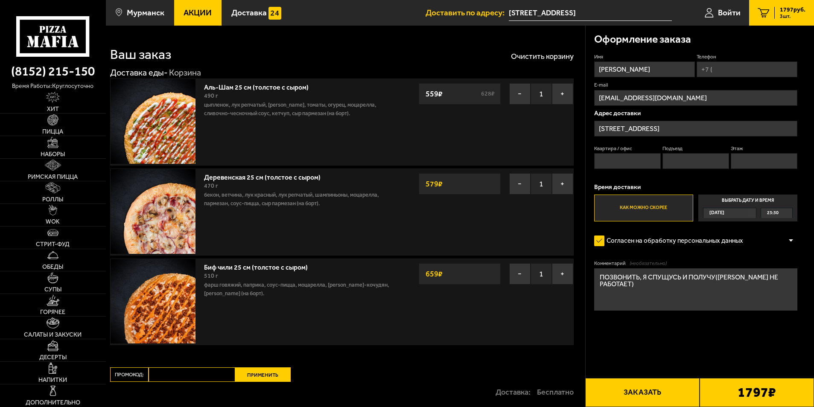
click at [734, 392] on div "1797 ₽" at bounding box center [757, 392] width 114 height 29
click at [658, 387] on button "Заказать" at bounding box center [642, 392] width 114 height 29
drag, startPoint x: 639, startPoint y: 154, endPoint x: 637, endPoint y: 158, distance: 5.0
click at [639, 154] on input "Квартира / офис" at bounding box center [627, 161] width 67 height 16
type input "1"
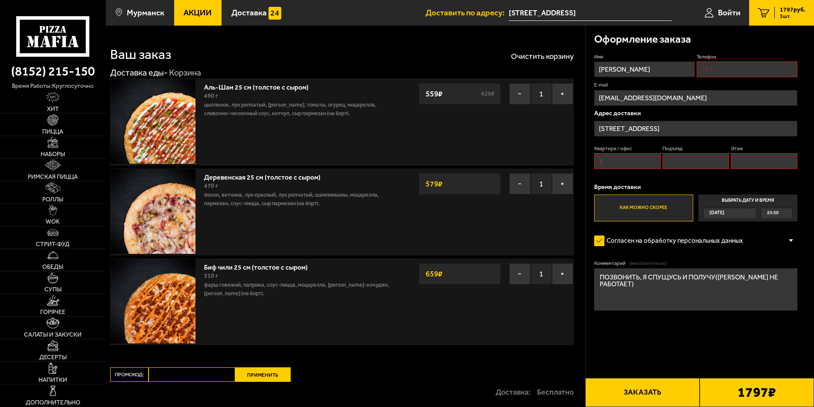
type input "[PHONE_NUMBER]"
type input "1"
click at [663, 334] on form "Имя [PERSON_NAME] Телефон Применить скидку Вы будете зарегистрированы автоматич…" at bounding box center [696, 206] width 204 height 307
click at [632, 389] on button "Заказать" at bounding box center [642, 392] width 114 height 29
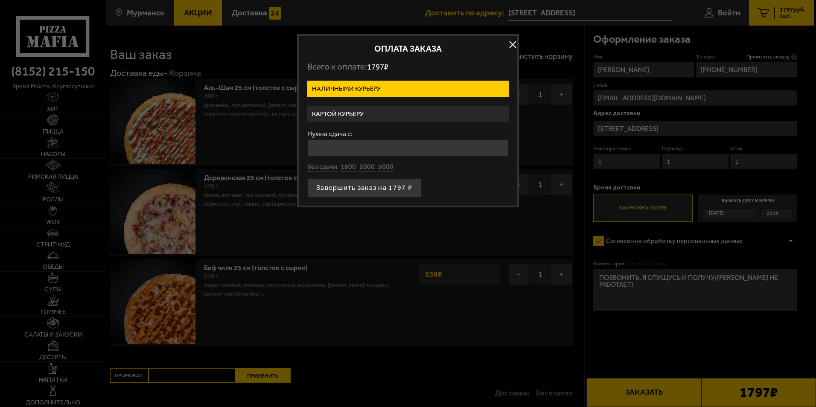
click at [410, 143] on input "Нужна сдача с:" at bounding box center [408, 148] width 202 height 17
click at [517, 39] on div "Оплата заказа Всего к оплате: 1797 ₽ Наличными курьеру Картой курьеру Нужна сда…" at bounding box center [408, 120] width 222 height 173
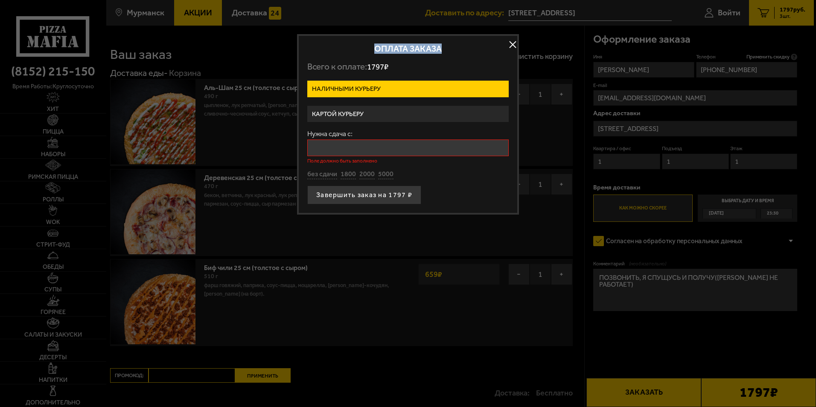
drag, startPoint x: 517, startPoint y: 39, endPoint x: 509, endPoint y: 45, distance: 9.7
click at [509, 45] on button "button" at bounding box center [512, 44] width 13 height 13
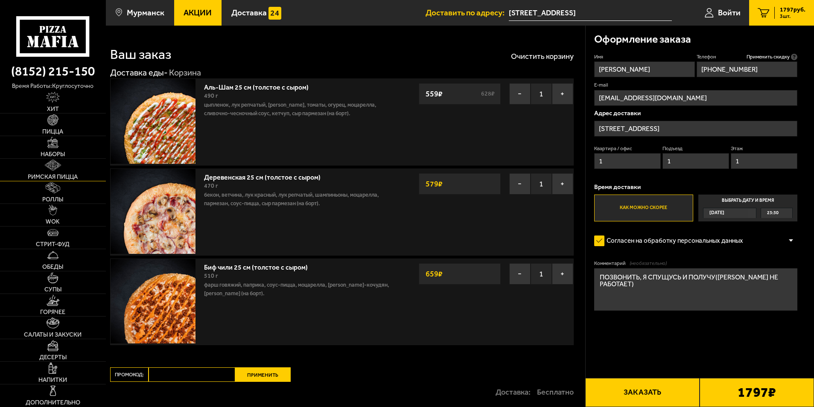
click at [83, 166] on link "Римская пицца" at bounding box center [53, 170] width 106 height 22
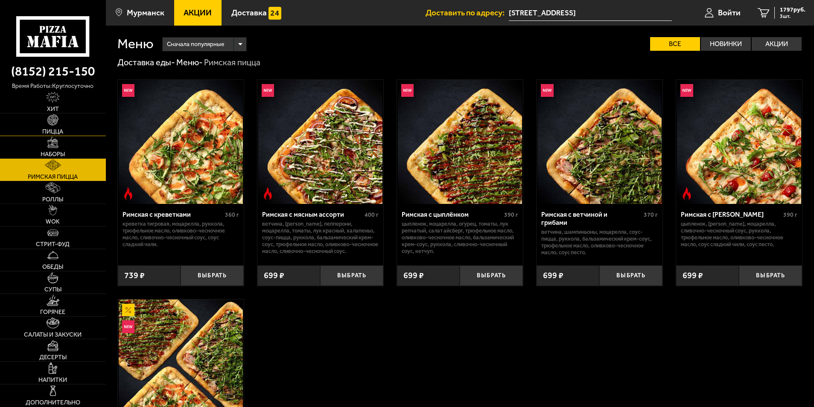
click at [53, 124] on img at bounding box center [52, 119] width 11 height 11
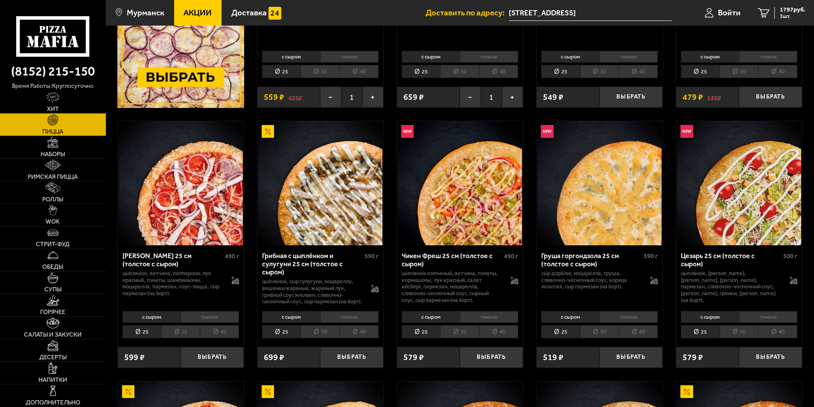
scroll to position [342, 0]
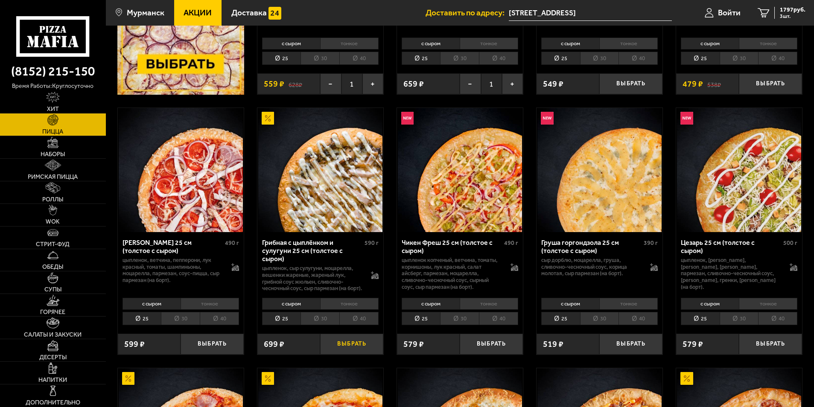
click at [355, 350] on button "Выбрать" at bounding box center [351, 344] width 63 height 21
click at [214, 353] on button "Выбрать" at bounding box center [212, 344] width 63 height 21
click at [469, 352] on button "Выбрать" at bounding box center [491, 344] width 63 height 21
click at [781, 21] on link "6 3674 руб. 6 шт." at bounding box center [781, 13] width 65 height 26
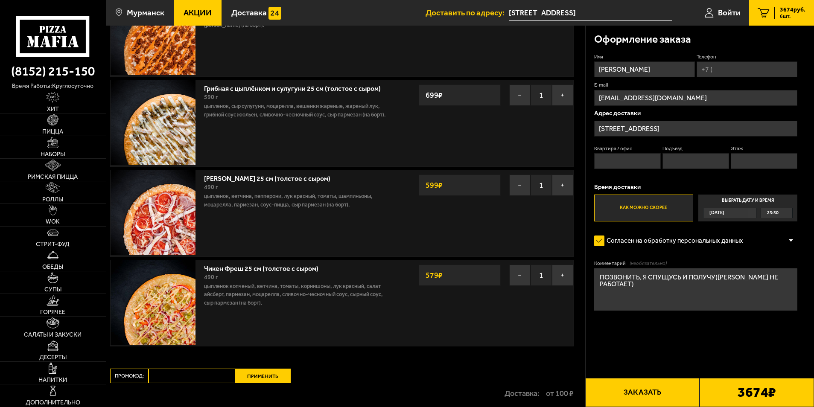
scroll to position [256, 0]
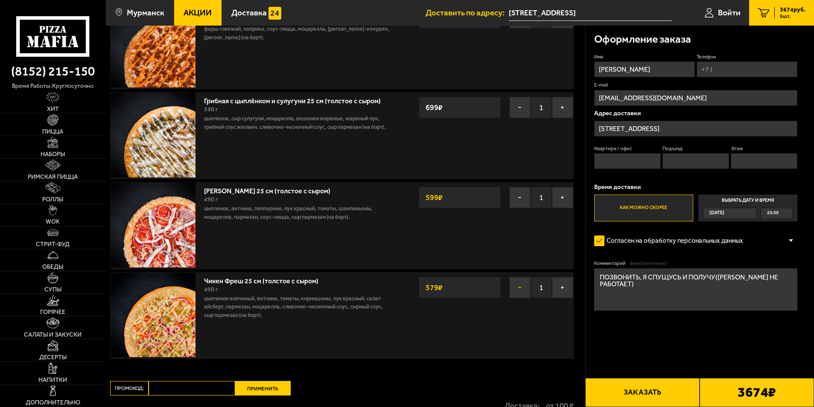
click at [524, 290] on button "−" at bounding box center [519, 287] width 21 height 21
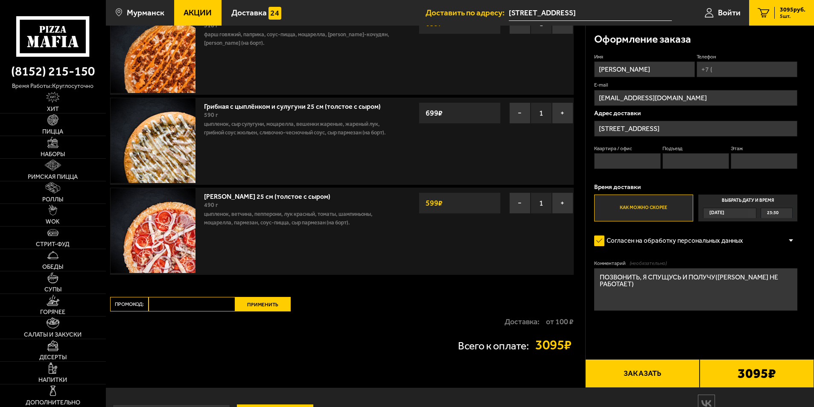
scroll to position [171, 0]
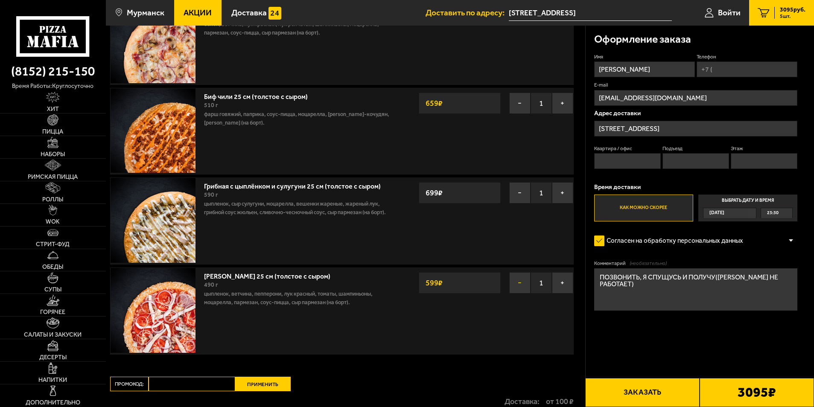
click at [522, 284] on button "−" at bounding box center [519, 282] width 21 height 21
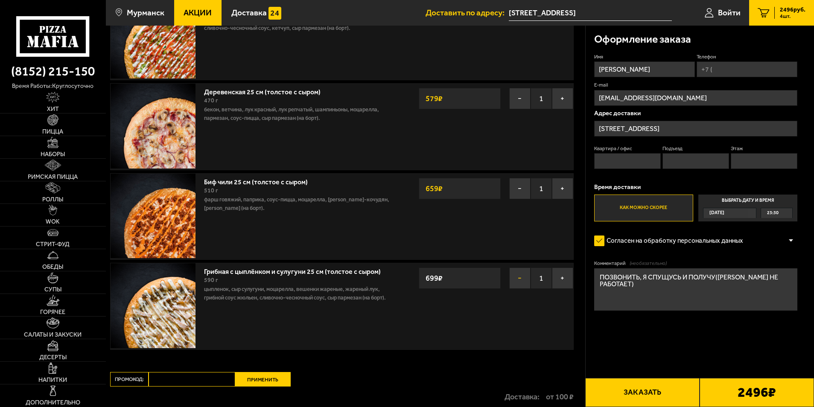
click at [520, 274] on button "−" at bounding box center [519, 278] width 21 height 21
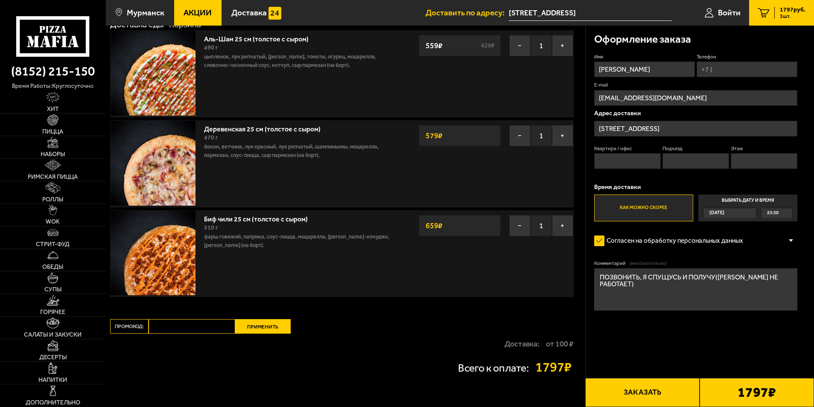
scroll to position [0, 0]
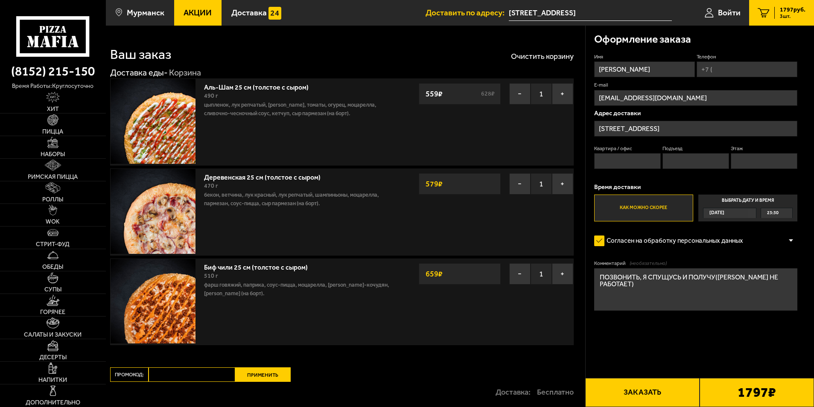
click at [517, 269] on button "−" at bounding box center [519, 273] width 21 height 21
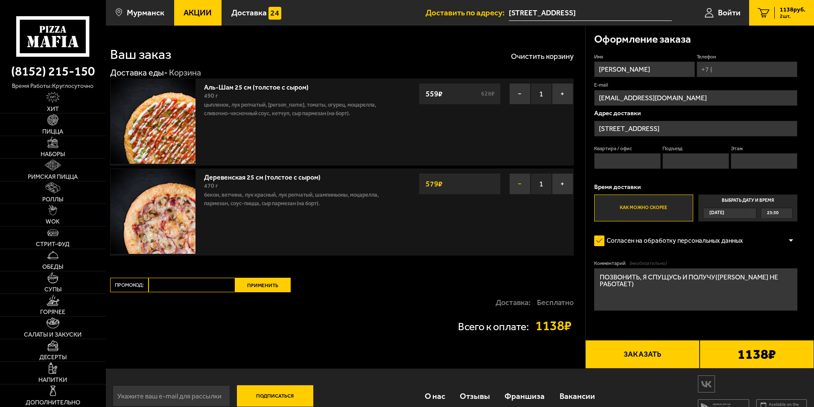
click at [519, 181] on button "−" at bounding box center [519, 183] width 21 height 21
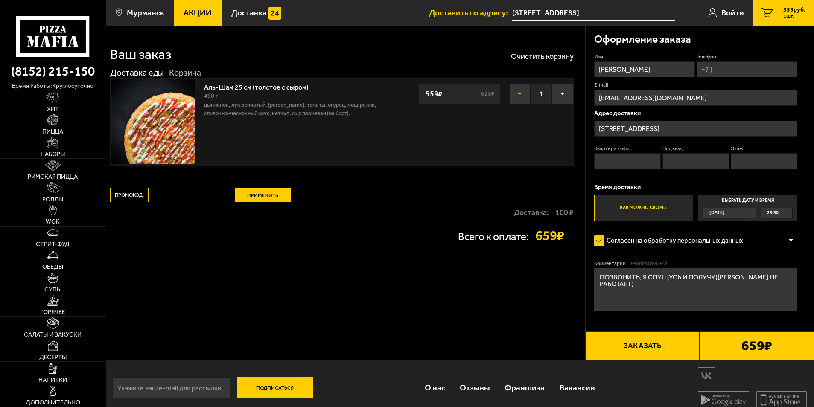
click at [512, 87] on button "−" at bounding box center [519, 93] width 21 height 21
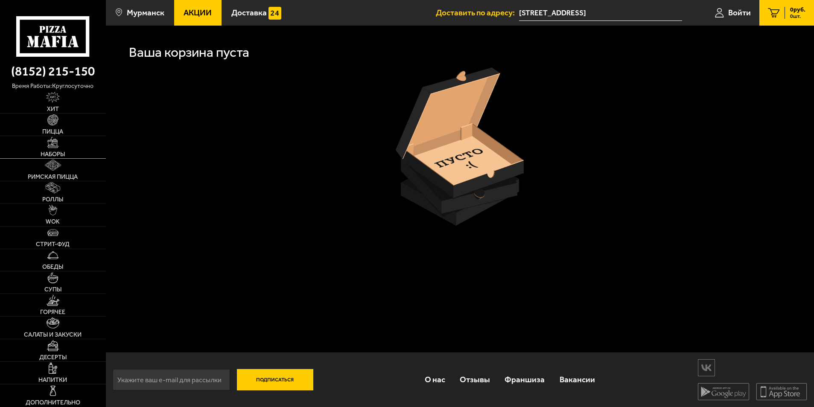
click at [37, 146] on link "Наборы" at bounding box center [53, 147] width 106 height 22
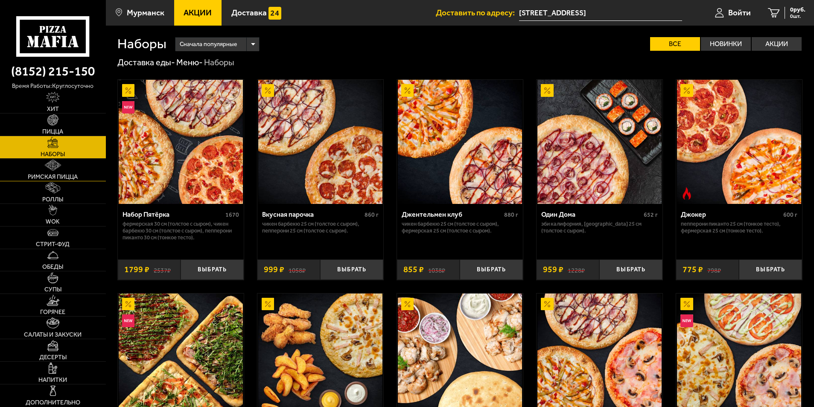
click at [60, 175] on span "Римская пицца" at bounding box center [53, 177] width 50 height 6
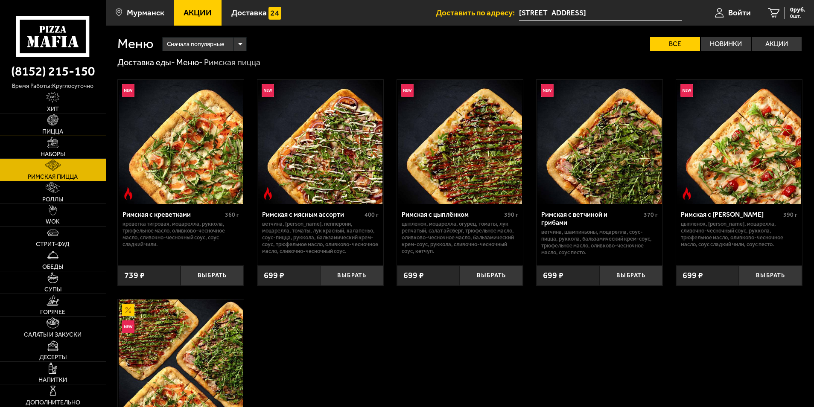
click at [64, 124] on link "Пицца" at bounding box center [53, 125] width 106 height 22
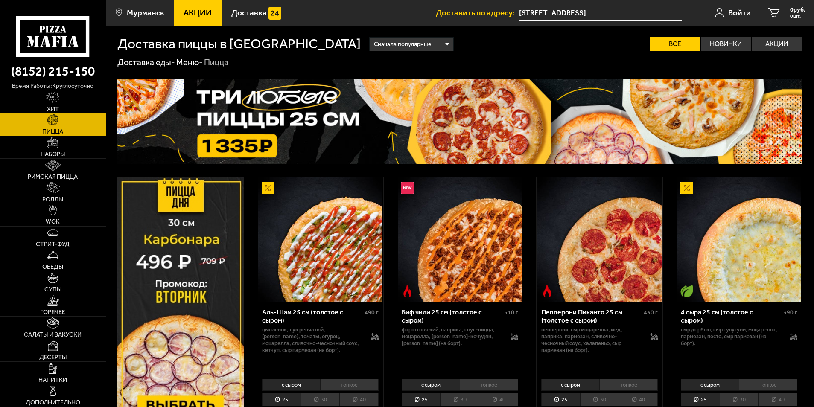
scroll to position [128, 0]
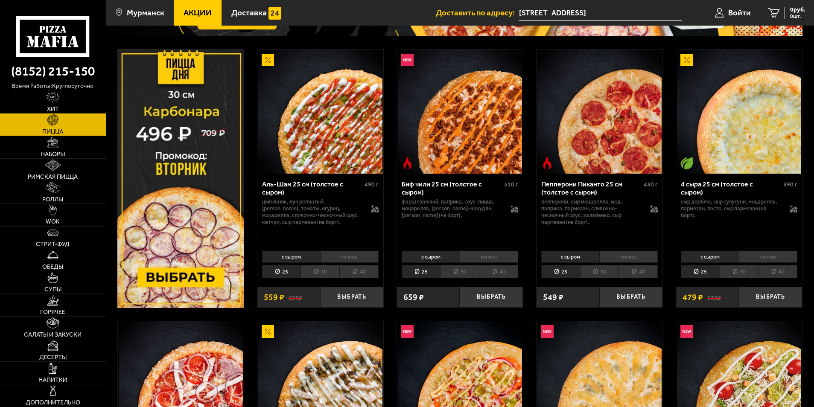
click at [186, 268] on img at bounding box center [180, 178] width 127 height 259
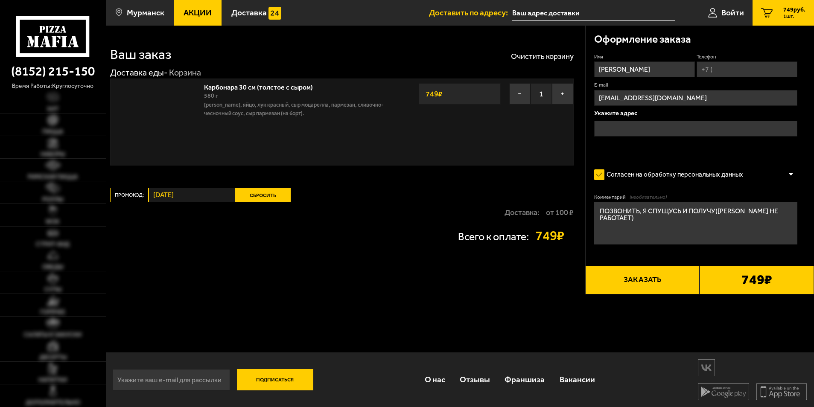
type input "Россия, Мурманск, Кольский проспект, 7, подъезд 1"
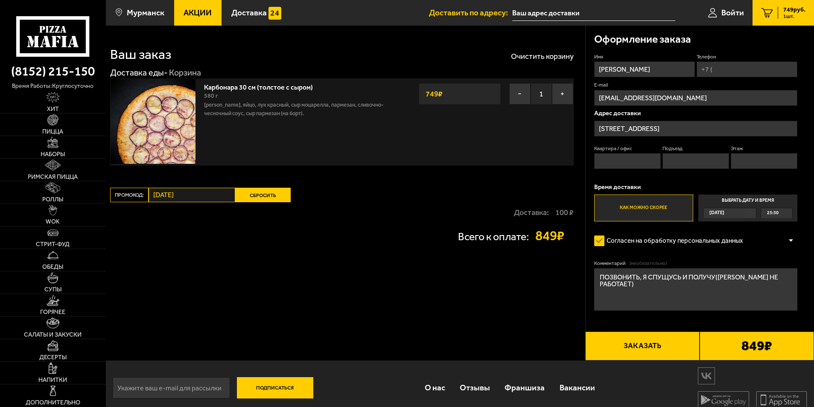
click at [202, 5] on link "Акции" at bounding box center [198, 13] width 48 height 26
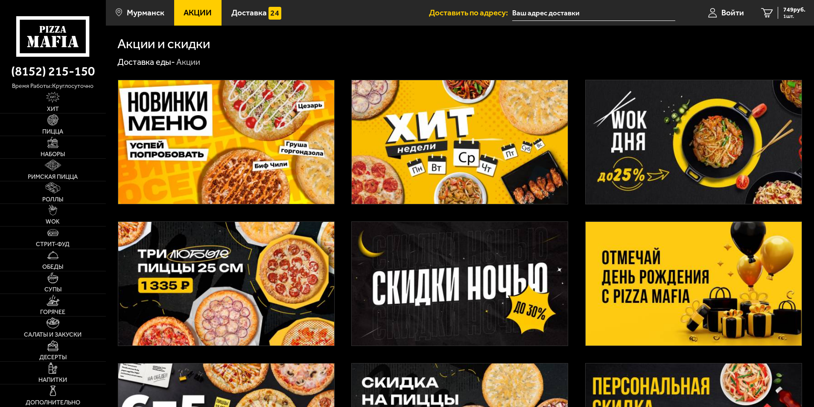
click at [197, 17] on span "Акции" at bounding box center [198, 13] width 28 height 8
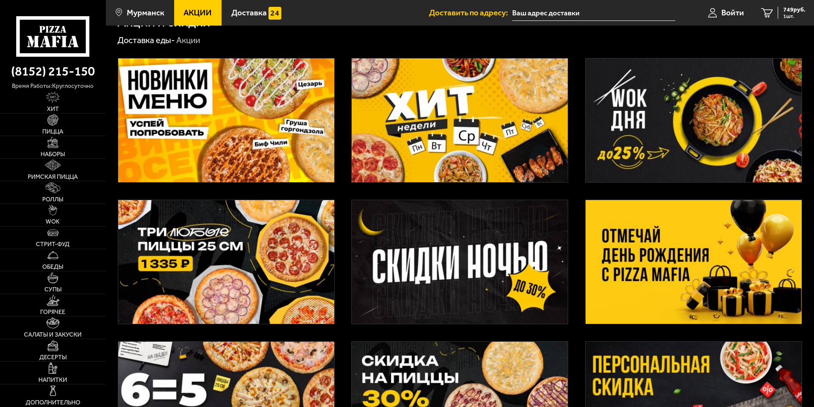
scroll to position [43, 0]
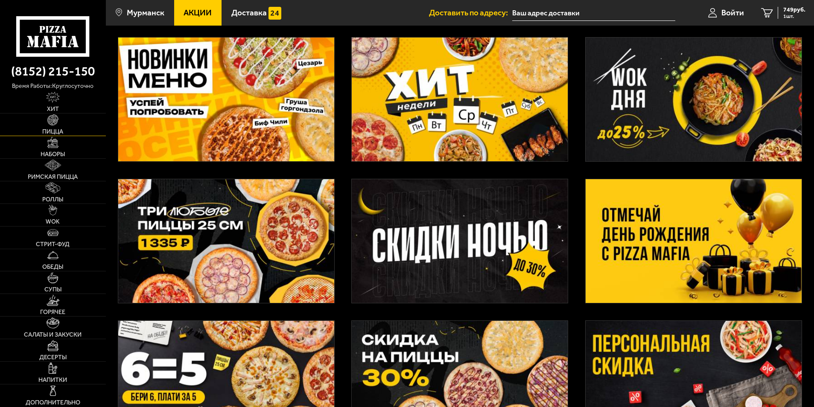
click at [66, 122] on link "Пицца" at bounding box center [53, 125] width 106 height 22
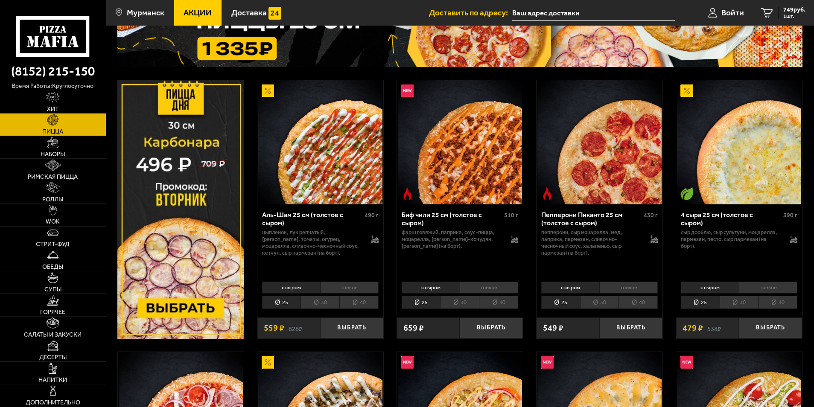
scroll to position [128, 0]
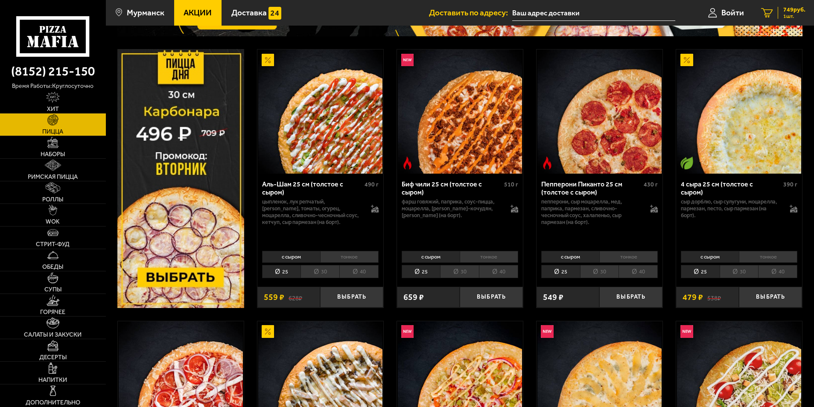
click at [785, 11] on span "749 руб." at bounding box center [794, 10] width 22 height 6
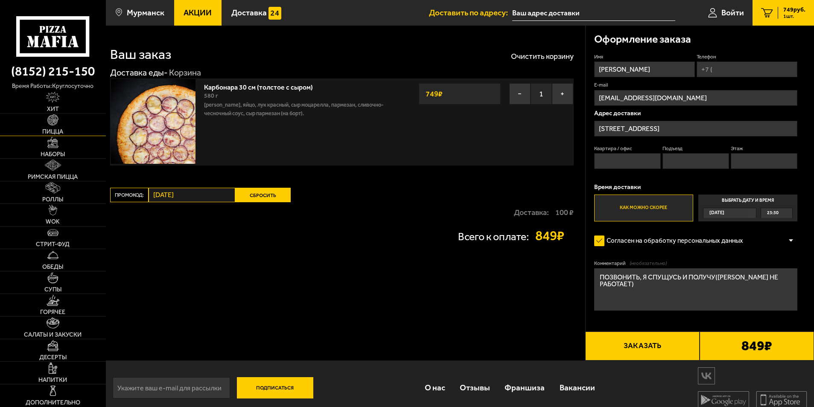
click at [60, 117] on link "Пицца" at bounding box center [53, 125] width 106 height 22
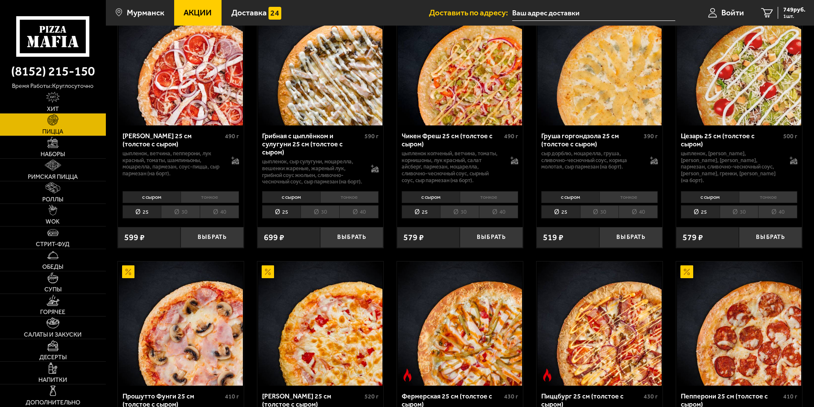
scroll to position [598, 0]
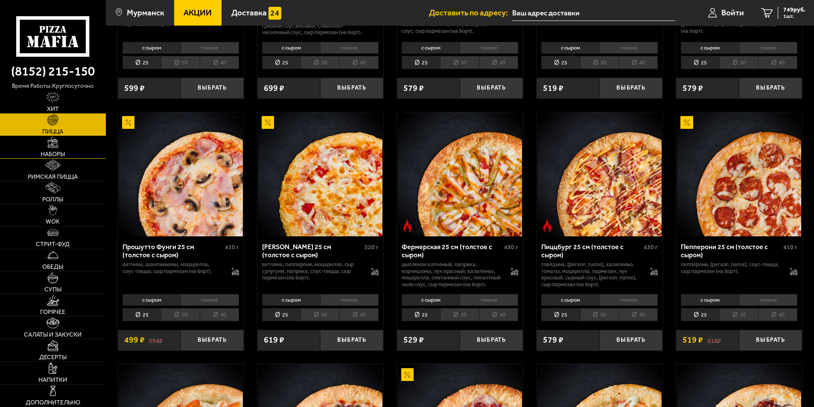
click at [39, 147] on link "Наборы" at bounding box center [53, 147] width 106 height 22
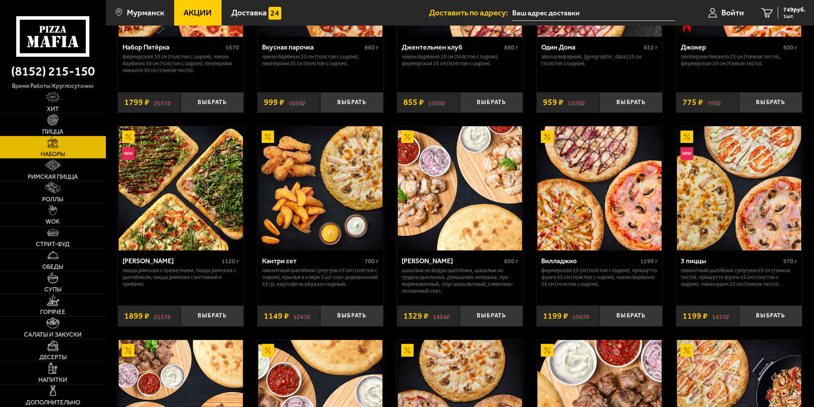
scroll to position [171, 0]
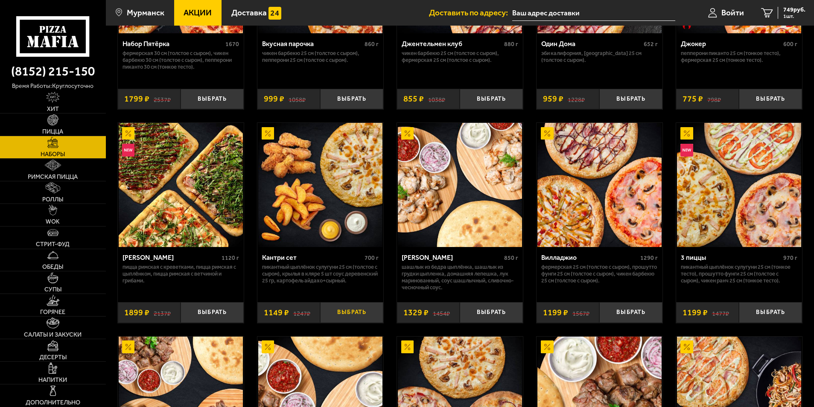
click at [345, 316] on button "Выбрать" at bounding box center [351, 312] width 63 height 21
click at [779, 11] on div "1898 руб. 2 шт." at bounding box center [790, 13] width 31 height 12
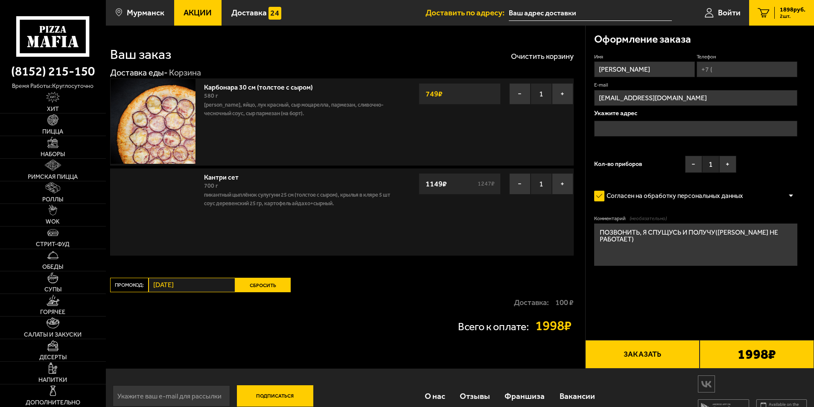
type input "[STREET_ADDRESS]"
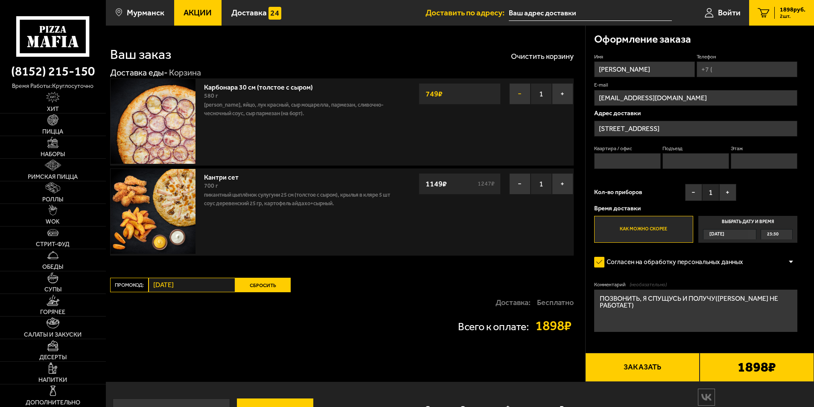
click at [519, 91] on button "−" at bounding box center [519, 93] width 21 height 21
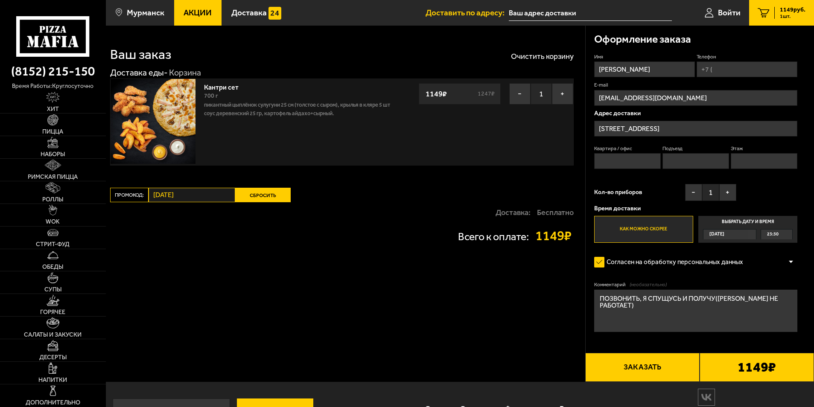
click at [627, 154] on input "Квартира / офис" at bounding box center [627, 161] width 67 height 16
type input "1"
type input "[PHONE_NUMBER]"
type input "1"
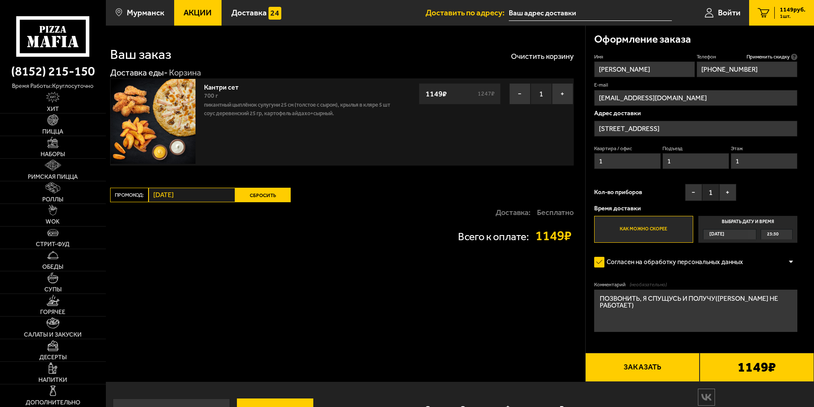
click at [698, 370] on button "Заказать" at bounding box center [642, 367] width 114 height 29
click at [697, 370] on button "Заказать" at bounding box center [642, 367] width 114 height 29
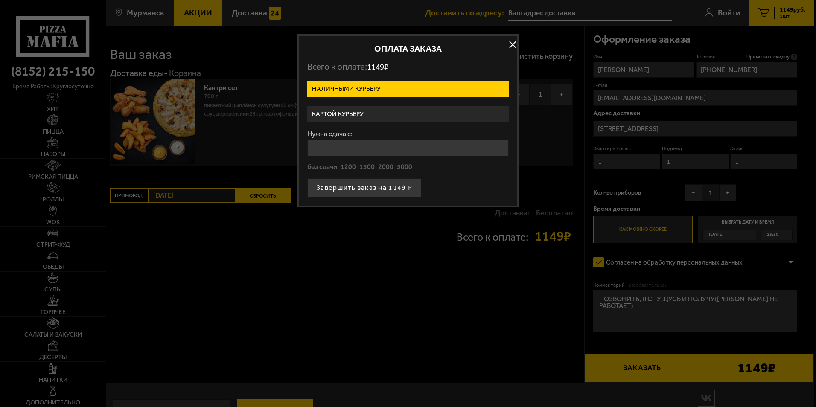
click at [363, 144] on input "Нужна сдача с:" at bounding box center [408, 148] width 202 height 17
click at [333, 116] on label "Картой курьеру" at bounding box center [408, 114] width 202 height 17
click at [0, 0] on input "Картой курьеру" at bounding box center [0, 0] width 0 height 0
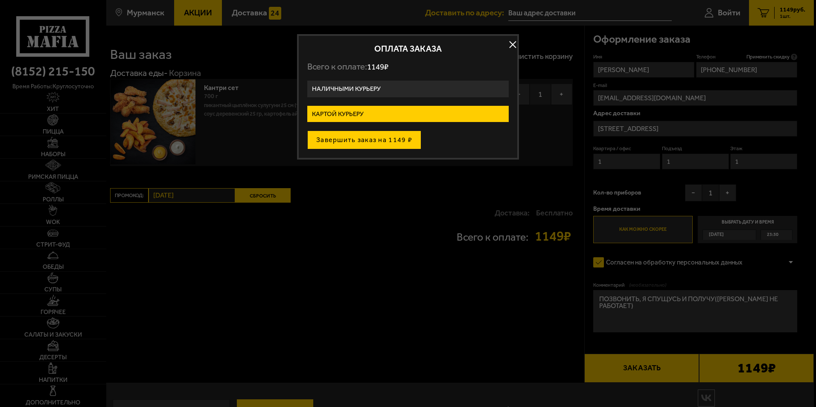
click at [325, 140] on button "Завершить заказ на 1149 ₽" at bounding box center [364, 140] width 114 height 19
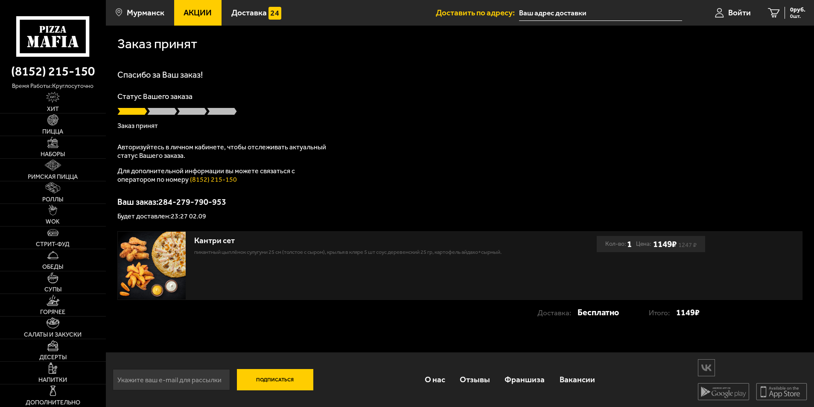
click at [532, 12] on input "text" at bounding box center [600, 13] width 163 height 16
type input "[STREET_ADDRESS]"
click at [574, 18] on input "[STREET_ADDRESS]" at bounding box center [600, 13] width 163 height 16
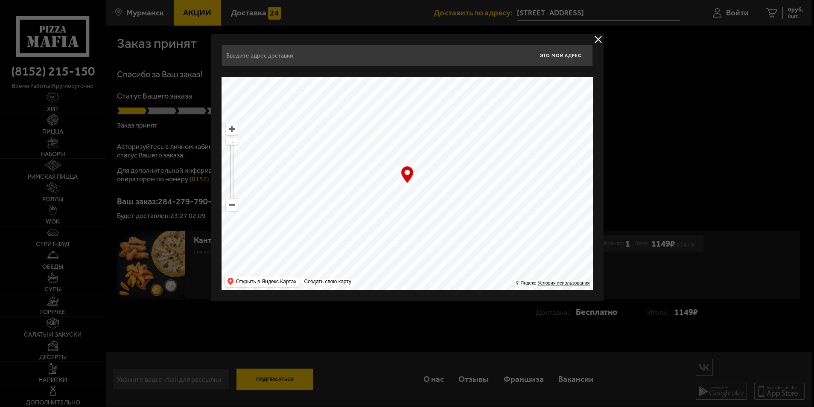
type input "[STREET_ADDRESS]"
click at [594, 40] on div "Кольский проспект, 7, подъезд 1 Это мой адрес Найдите адрес перетащив карту … ©…" at bounding box center [408, 167] width 393 height 267
click at [595, 39] on button "delivery type" at bounding box center [599, 39] width 11 height 11
click at [595, 39] on div "Заказ принят" at bounding box center [459, 44] width 685 height 14
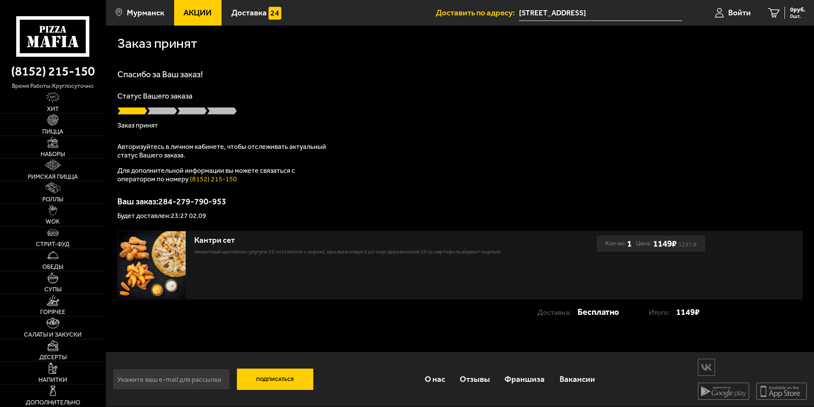
drag, startPoint x: 210, startPoint y: 251, endPoint x: 199, endPoint y: 224, distance: 28.4
click at [210, 250] on p "Пикантный цыплёнок сулугуни 25 см (толстое с сыром), крылья в кляре 5 шт соус д…" at bounding box center [354, 252] width 321 height 9
click at [152, 139] on div "Спасибо за Ваш заказ! Статус Вашего заказа Заказ принят Авторизуйтесь в личном …" at bounding box center [459, 144] width 685 height 149
drag, startPoint x: 152, startPoint y: 139, endPoint x: 145, endPoint y: 172, distance: 33.9
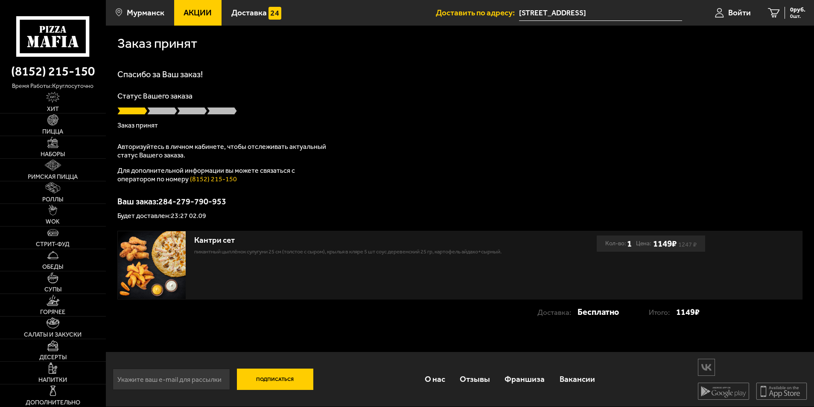
click at [145, 172] on p "Для дополнительной информации вы можете связаться с оператором по номеру (8152)…" at bounding box center [223, 175] width 213 height 17
click at [506, 278] on div "Кантри сет Пикантный цыплёнок сулугуни 25 см (толстое с сыром), крылья в кляре …" at bounding box center [357, 265] width 479 height 68
click at [589, 319] on strong "Бесплатно" at bounding box center [598, 312] width 41 height 16
drag, startPoint x: 189, startPoint y: 371, endPoint x: 185, endPoint y: 372, distance: 4.5
click at [187, 373] on div "Подписаться О нас Отзывы Франшиза Вакансии Мы в соцсетях Скачивайте мобильные п…" at bounding box center [460, 379] width 708 height 55
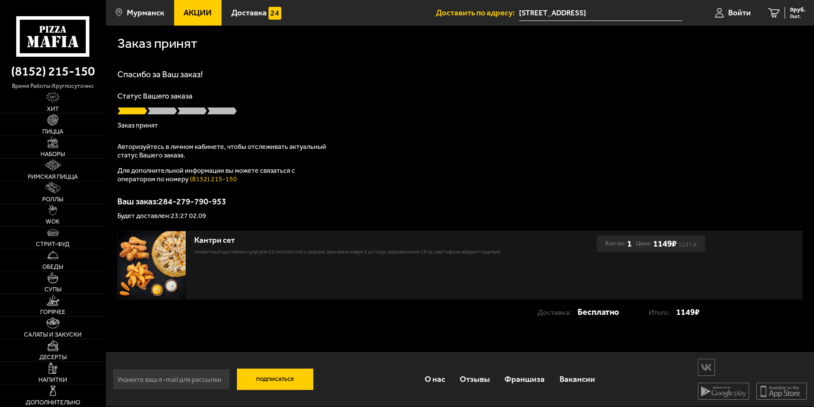
click at [407, 351] on div "Заказ принят Спасибо за Ваш заказ! Статус Вашего заказа Заказ принят Авторизуйт…" at bounding box center [460, 216] width 708 height 382
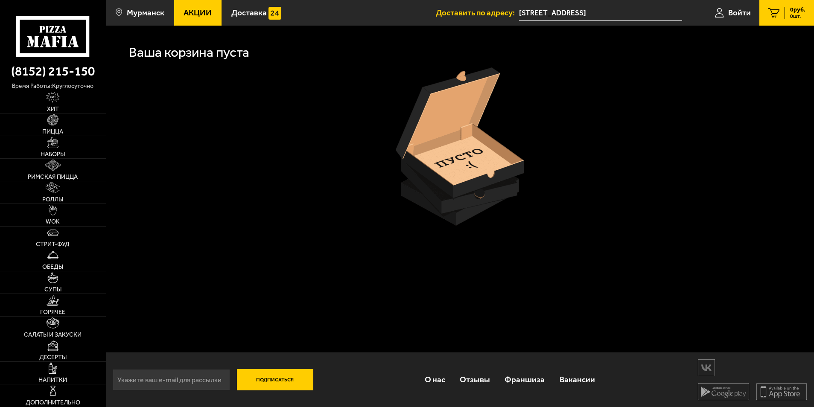
drag, startPoint x: 350, startPoint y: 211, endPoint x: 398, endPoint y: 199, distance: 50.1
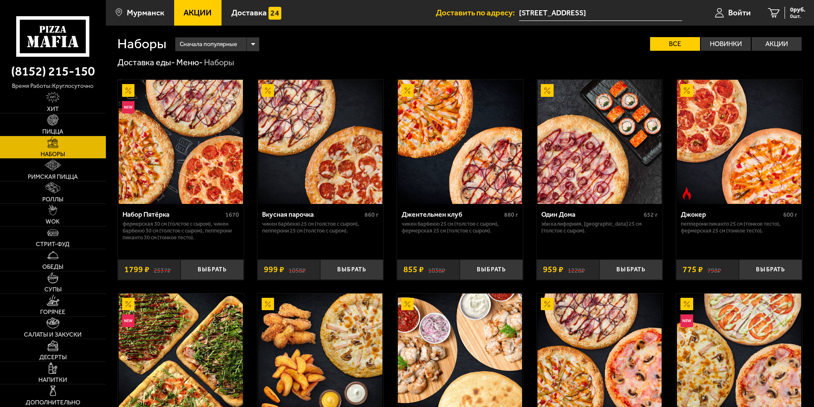
scroll to position [171, 0]
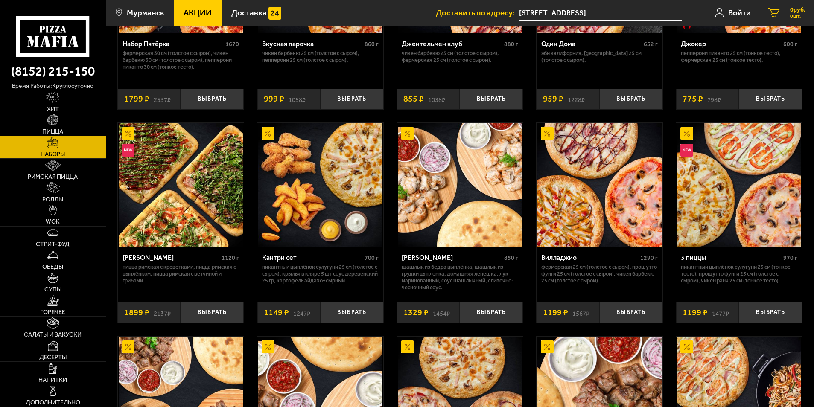
click at [786, 11] on div "0 руб. 0 шт." at bounding box center [795, 13] width 21 height 12
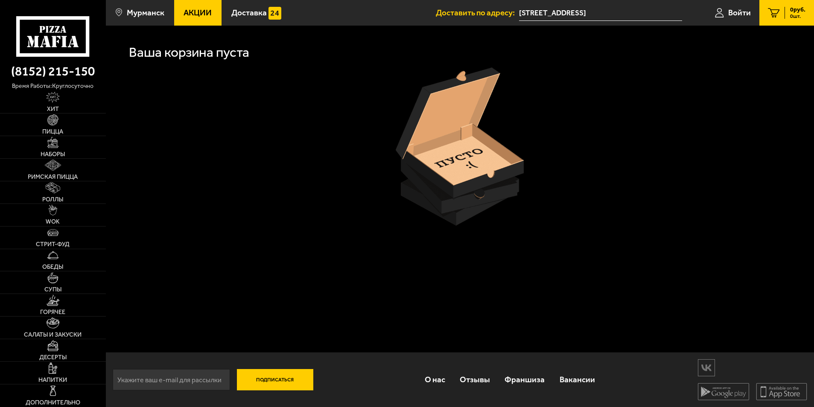
click at [776, 16] on icon at bounding box center [774, 13] width 12 height 10
click at [737, 20] on link "Войти" at bounding box center [733, 13] width 53 height 26
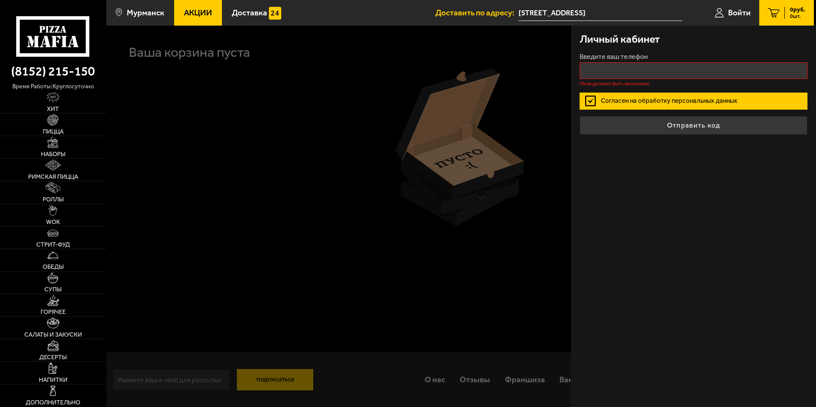
click at [371, 149] on div at bounding box center [514, 229] width 816 height 407
click at [371, 149] on div at bounding box center [459, 147] width 685 height 158
